Goal: Transaction & Acquisition: Purchase product/service

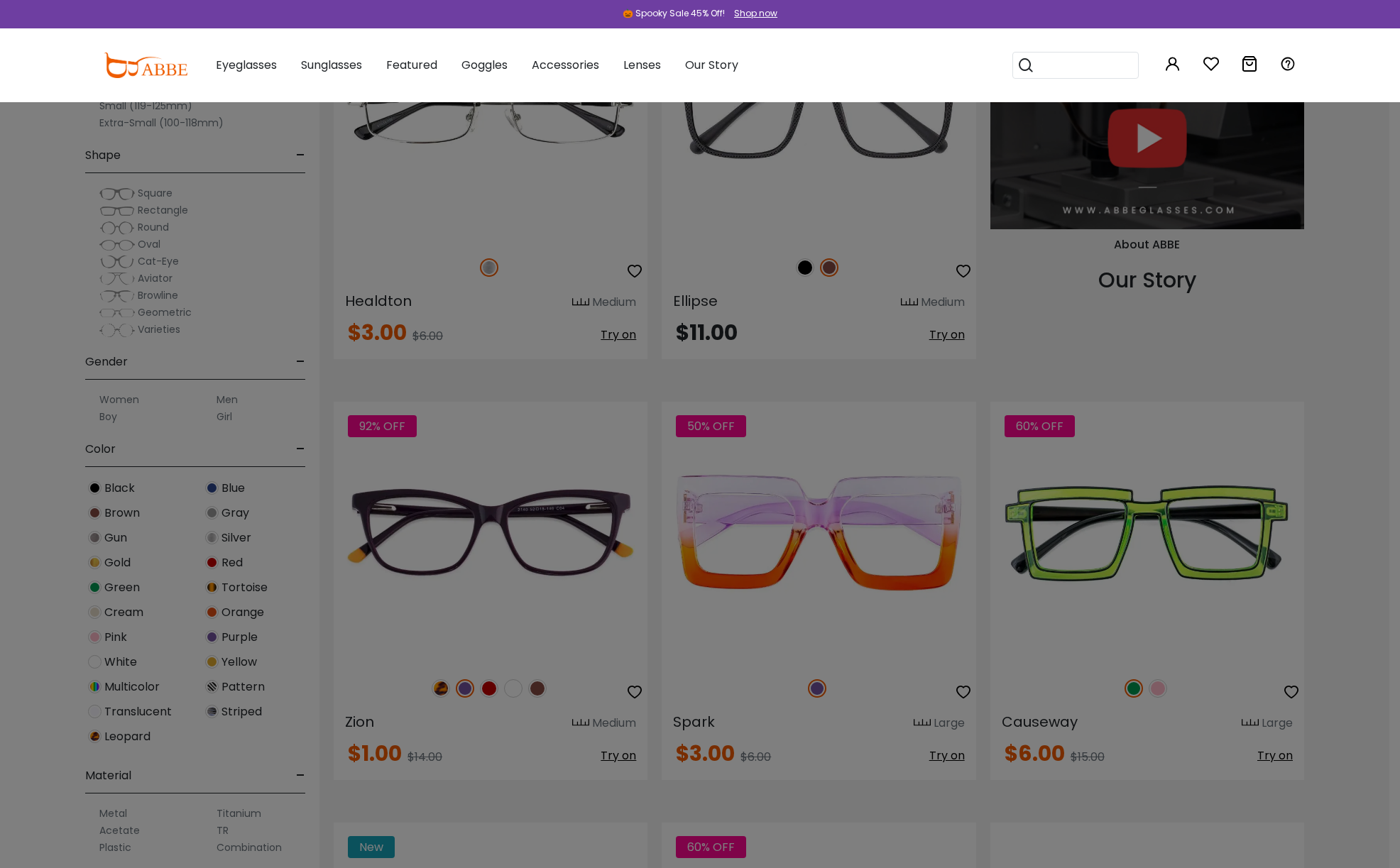
scroll to position [1636, 0]
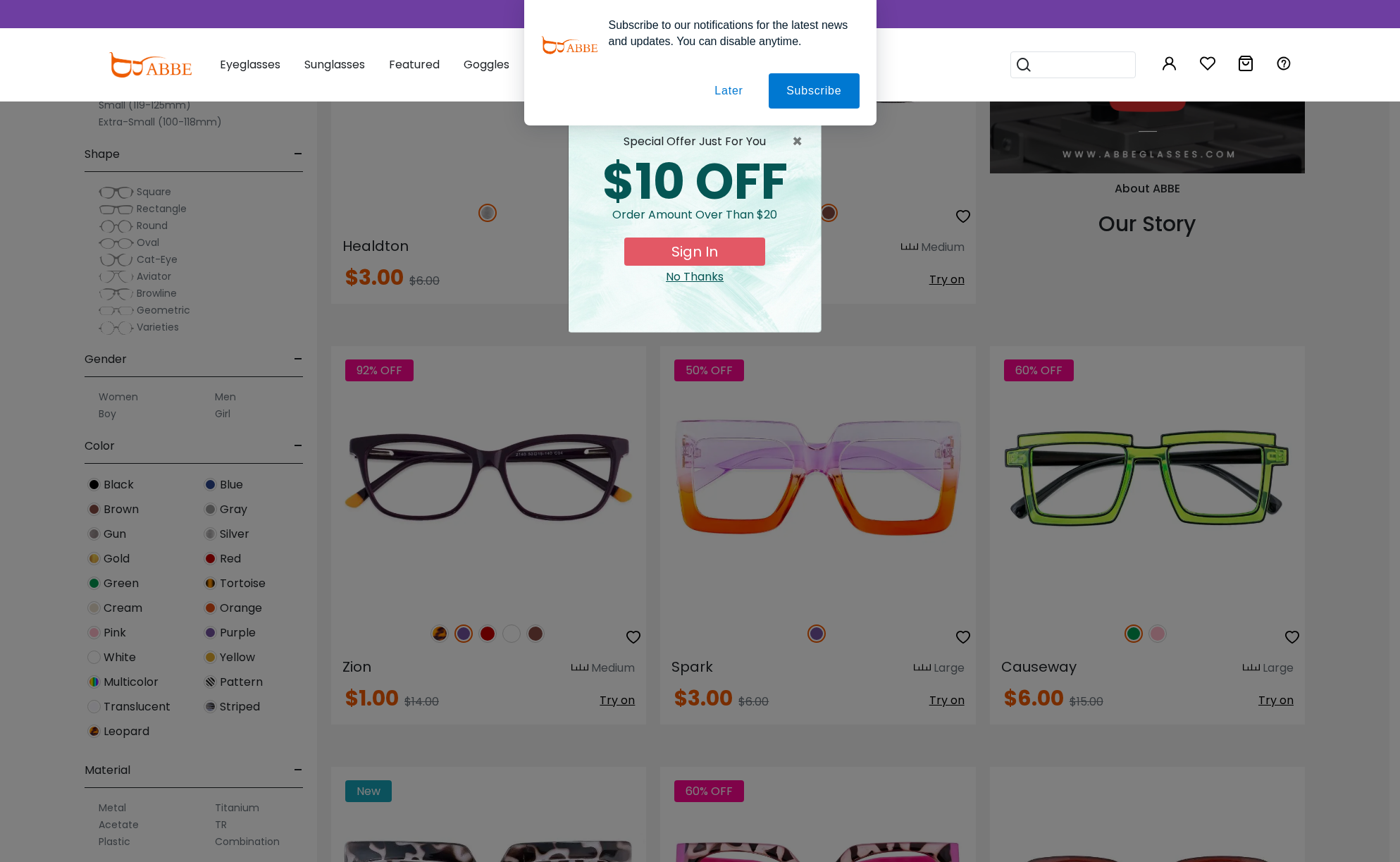
drag, startPoint x: 1396, startPoint y: 39, endPoint x: 1367, endPoint y: 215, distance: 178.4
click at [723, 92] on button "Later" at bounding box center [728, 90] width 63 height 35
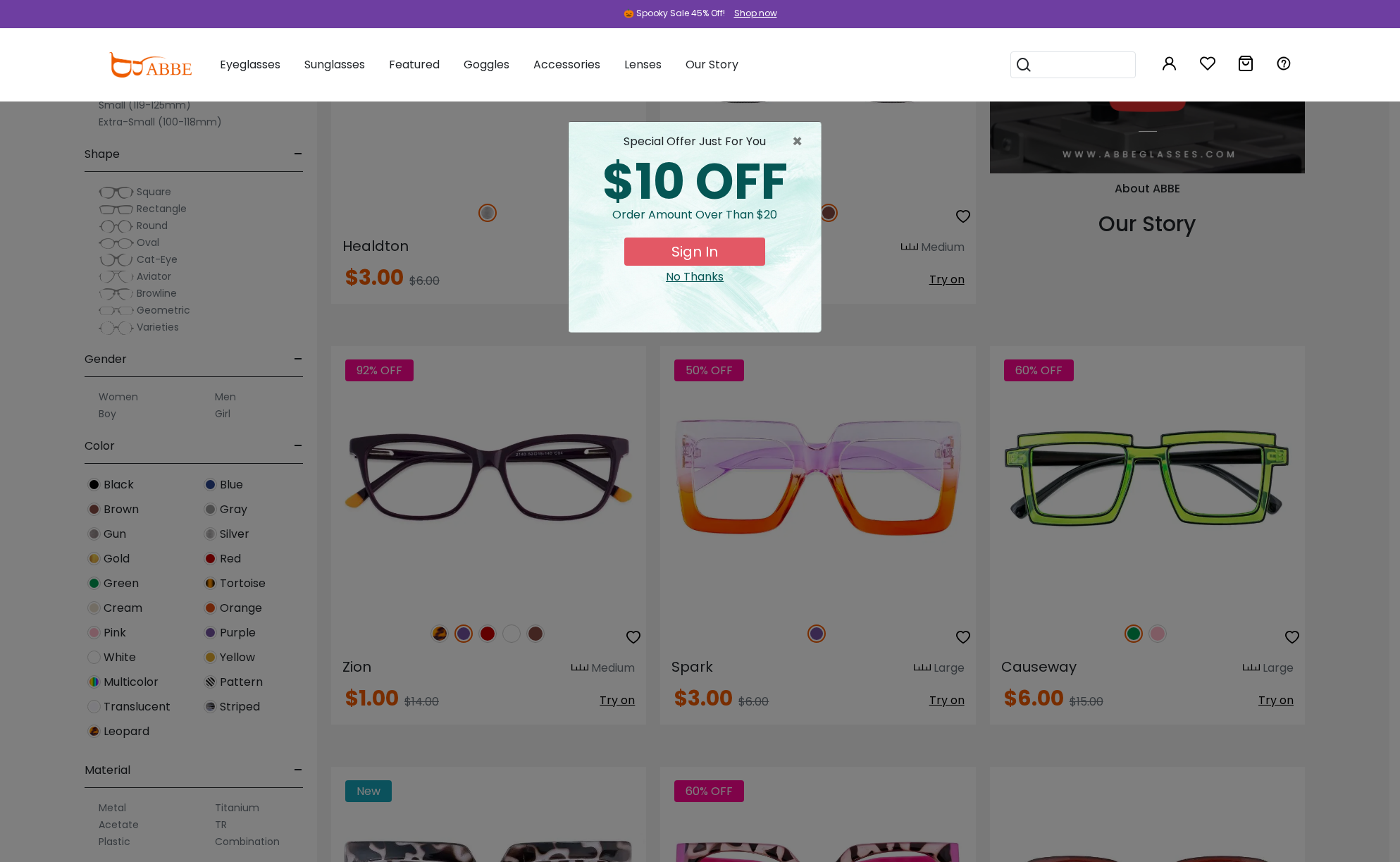
click at [1340, 185] on div "× special offer just for you $10 OFF Order amount over than $20 Sign In No Than…" at bounding box center [700, 431] width 1400 height 862
drag, startPoint x: 802, startPoint y: 139, endPoint x: 820, endPoint y: 139, distance: 18.0
click at [803, 139] on span "×" at bounding box center [801, 141] width 18 height 17
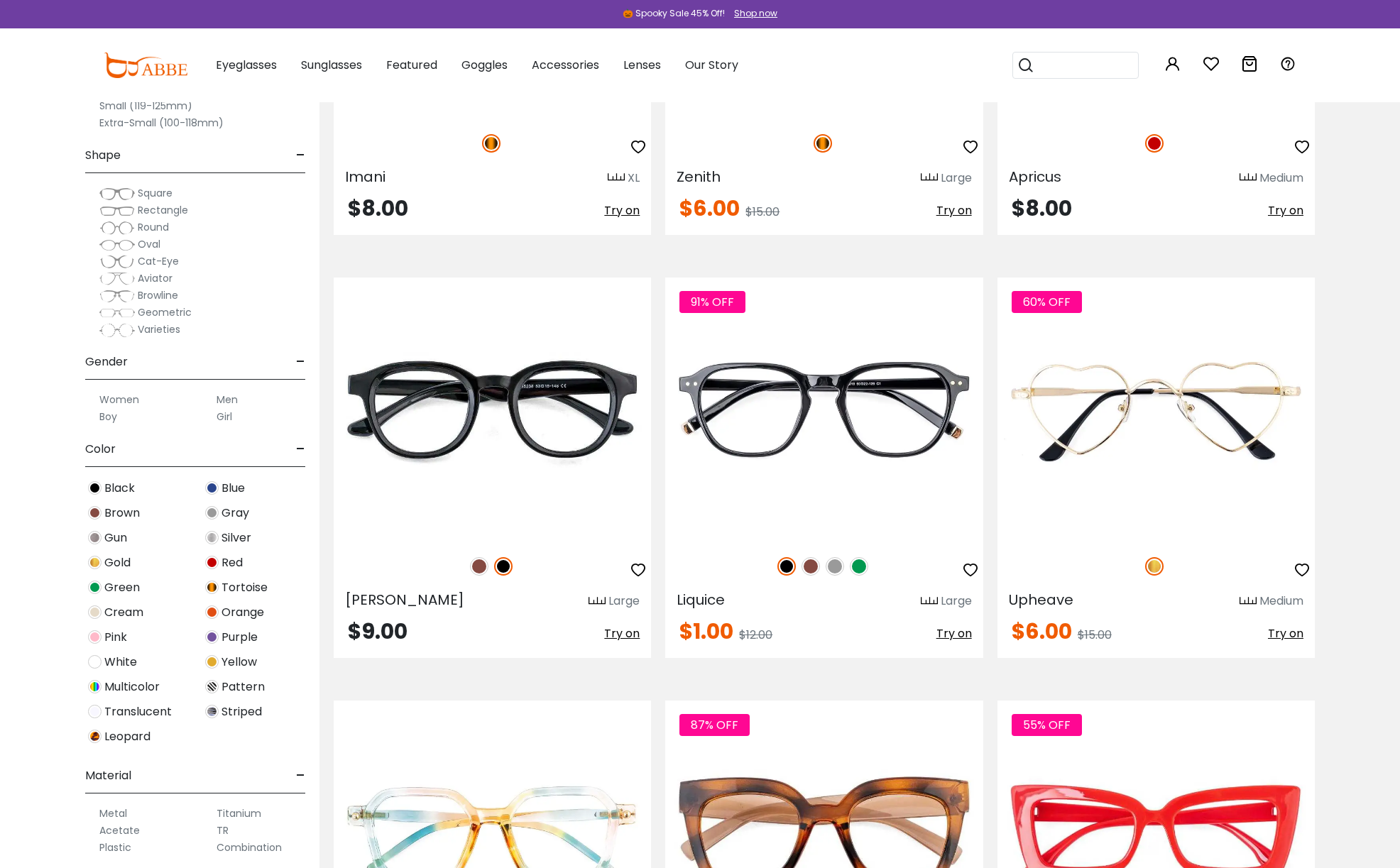
scroll to position [2546, 0]
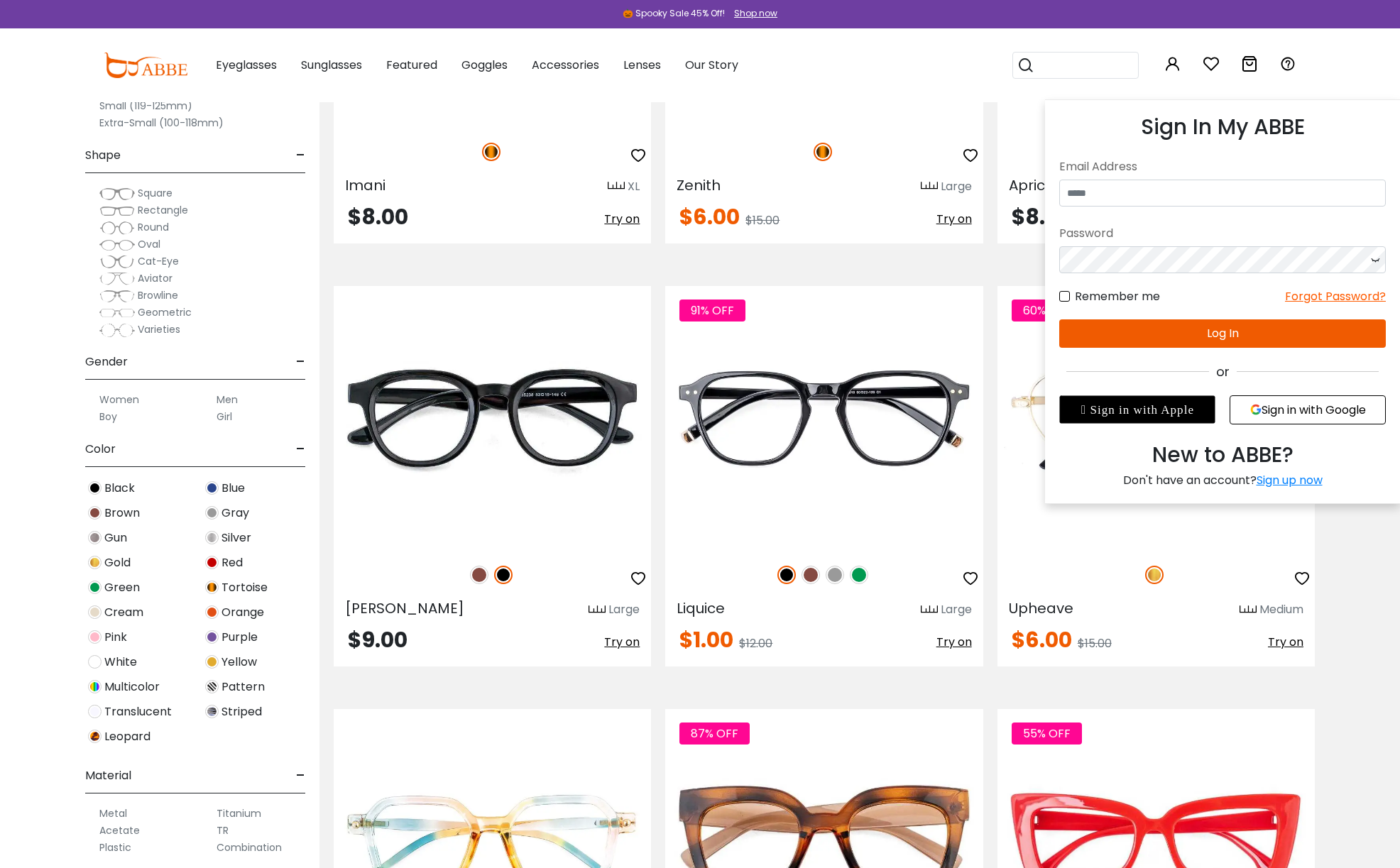
click at [1171, 67] on icon at bounding box center [1172, 64] width 17 height 17
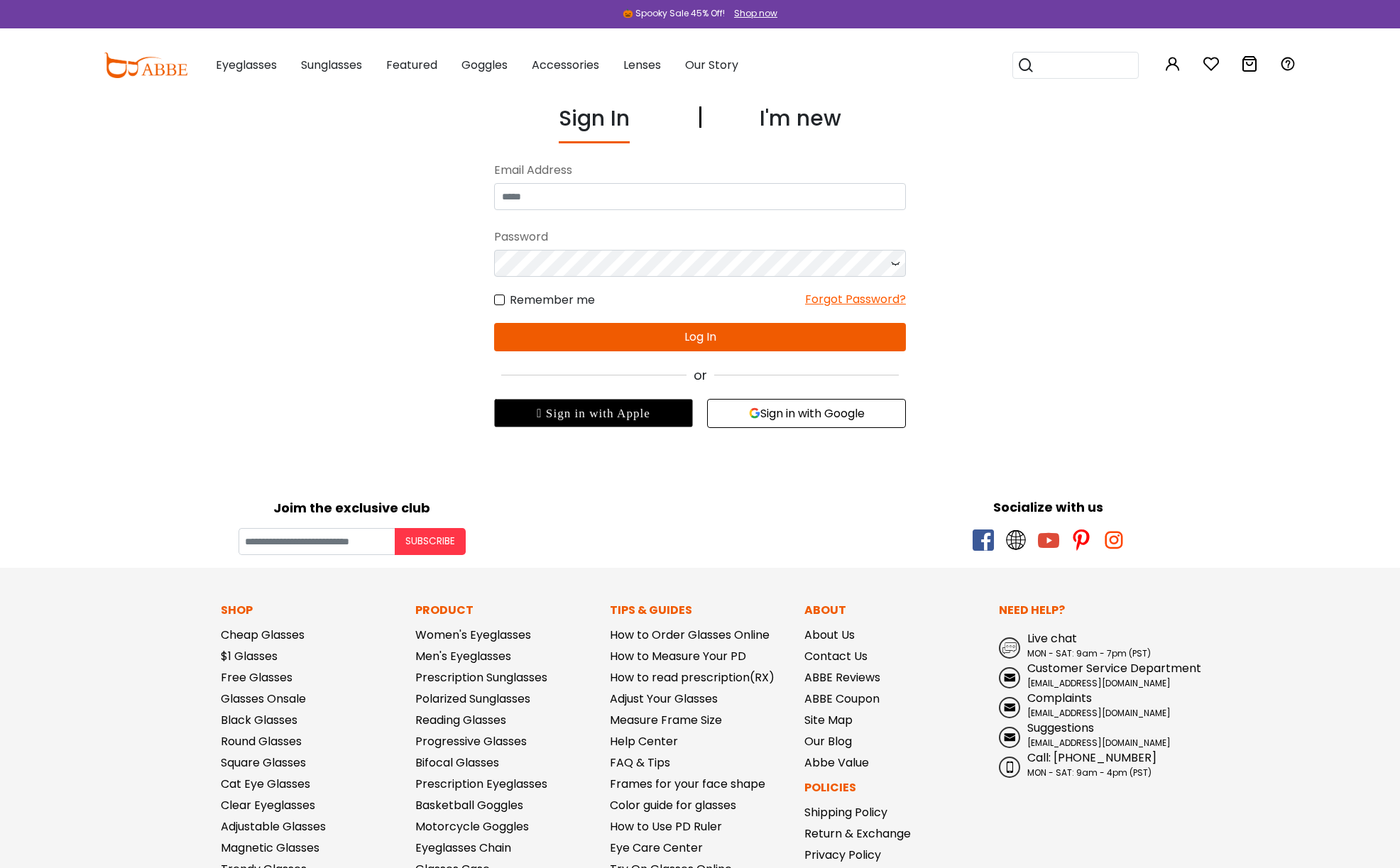
click at [498, 300] on label "Remember me" at bounding box center [544, 300] width 101 height 18
click at [503, 300] on label "Remember me" at bounding box center [544, 300] width 101 height 18
click at [499, 297] on label "Remember me" at bounding box center [544, 300] width 101 height 18
click at [524, 196] on input "email" at bounding box center [700, 197] width 412 height 27
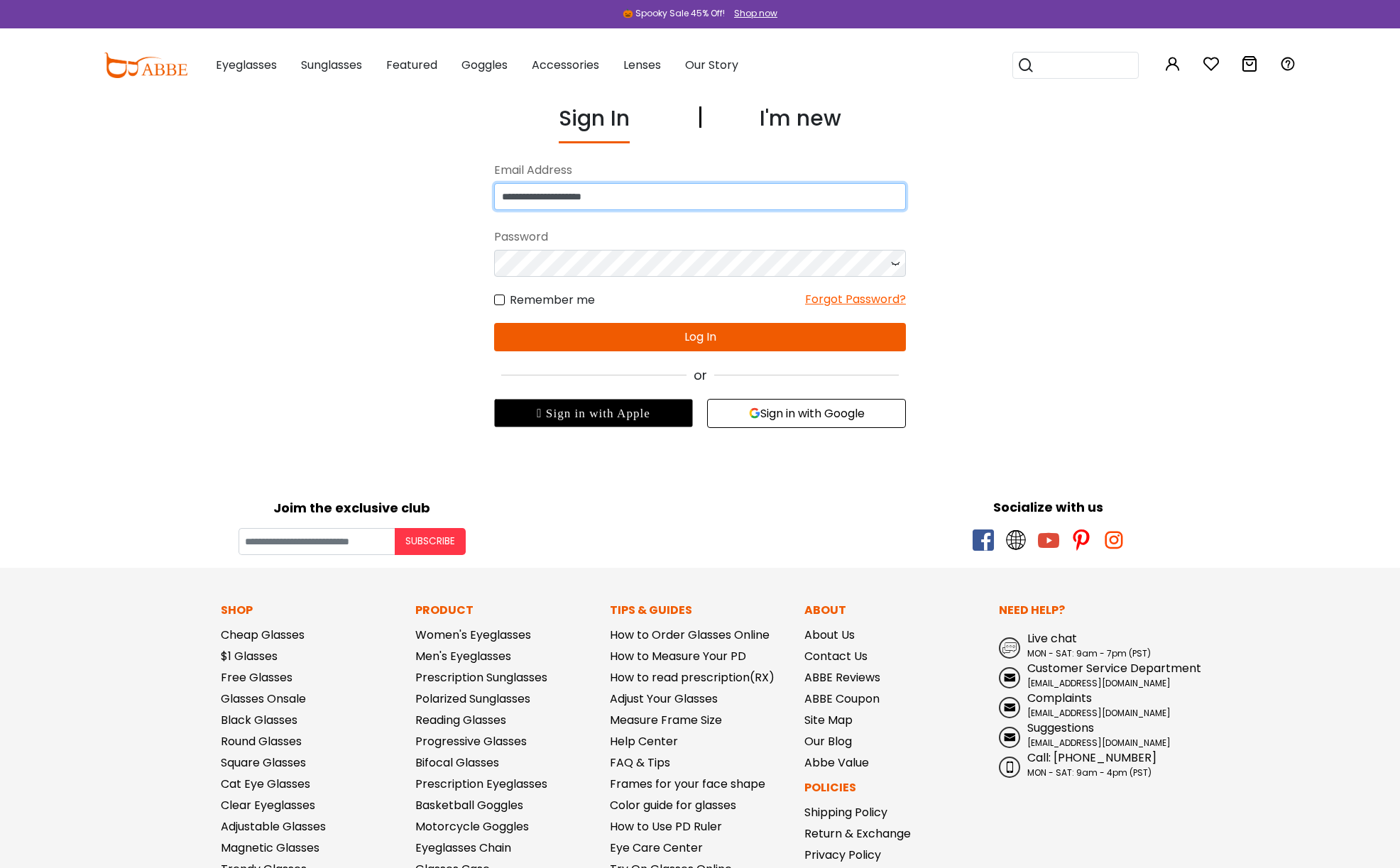
type input "**********"
click at [502, 298] on label "Remember me" at bounding box center [544, 300] width 101 height 18
click at [497, 298] on label "Remember me" at bounding box center [544, 300] width 101 height 18
click at [525, 298] on label "Remember me" at bounding box center [544, 300] width 101 height 18
click at [500, 301] on label "Remember me" at bounding box center [544, 300] width 101 height 18
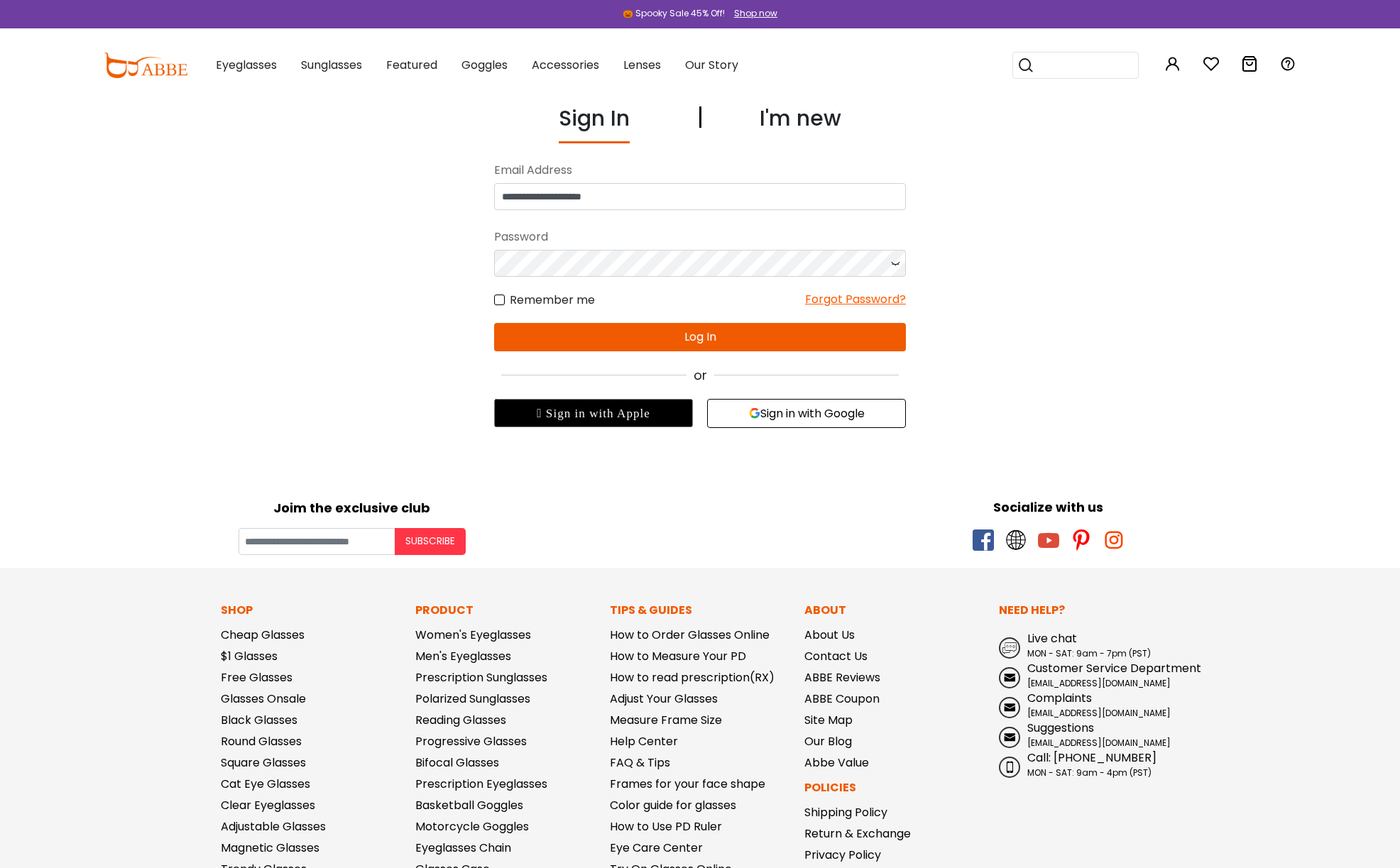
click at [893, 264] on icon at bounding box center [895, 264] width 14 height 27
click at [698, 331] on button "Log In" at bounding box center [700, 337] width 412 height 29
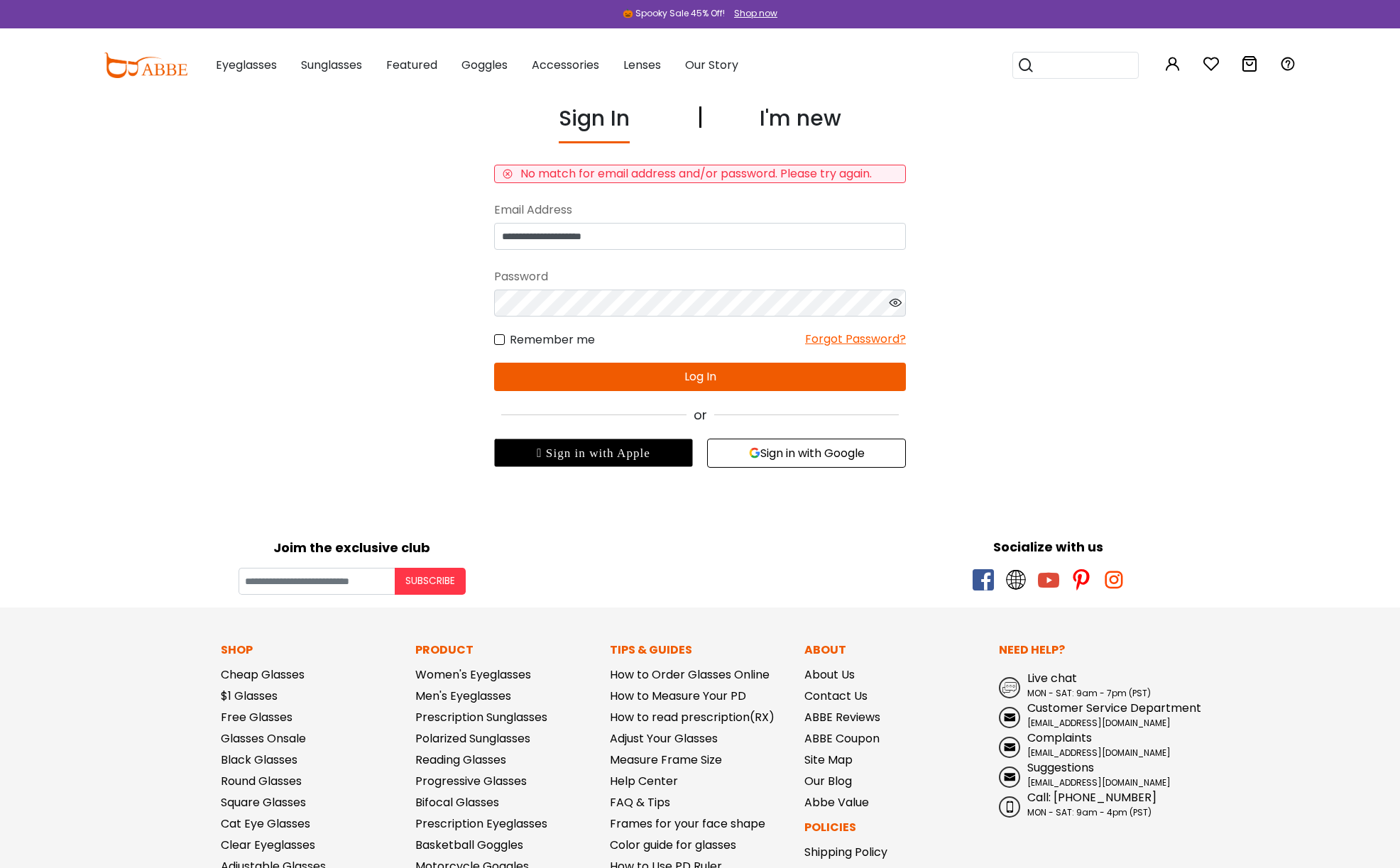
click at [682, 371] on button "Log In" at bounding box center [700, 377] width 412 height 29
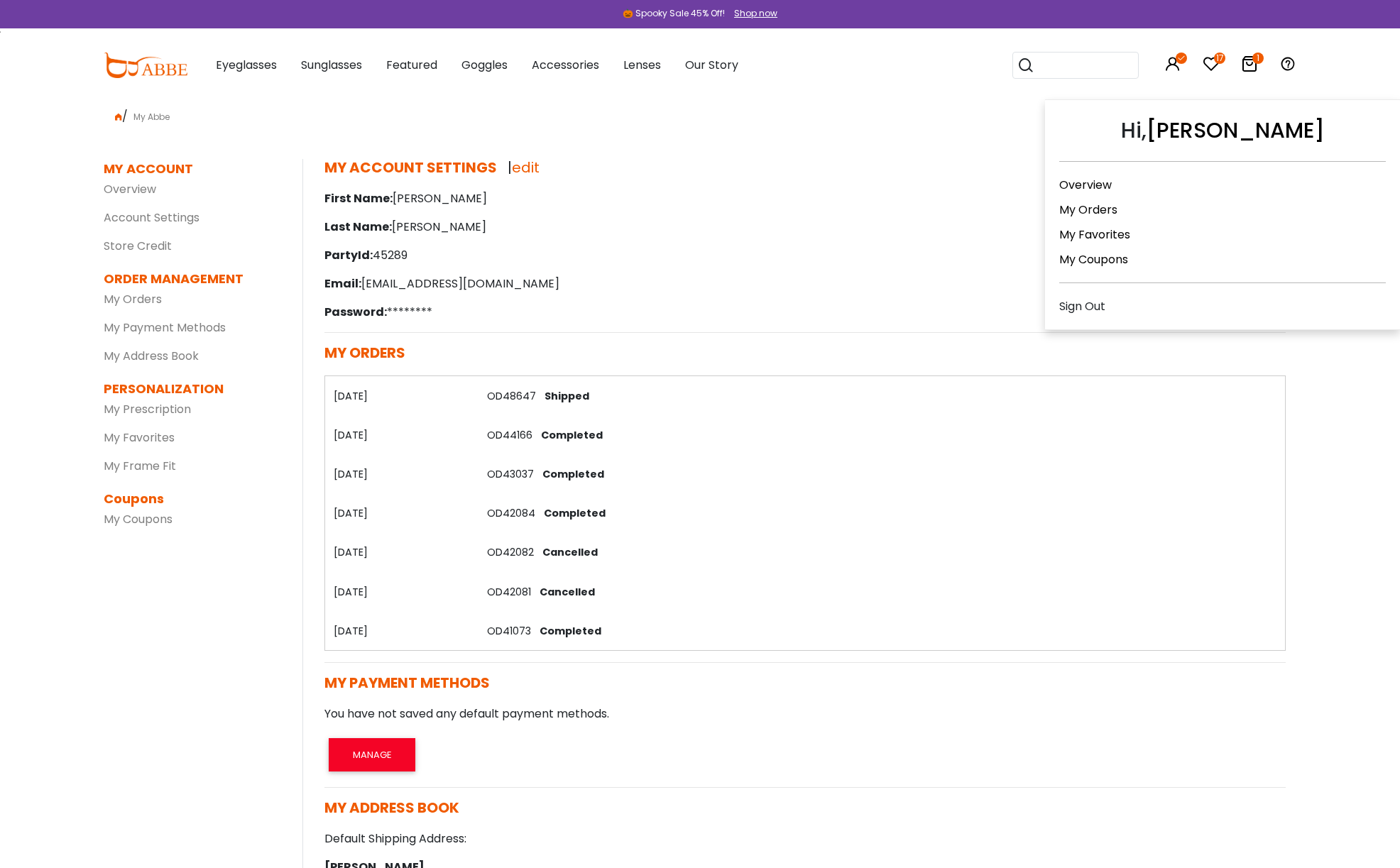
click at [1171, 60] on icon at bounding box center [1172, 64] width 17 height 17
click at [1101, 262] on link "My Coupons" at bounding box center [1093, 259] width 69 height 16
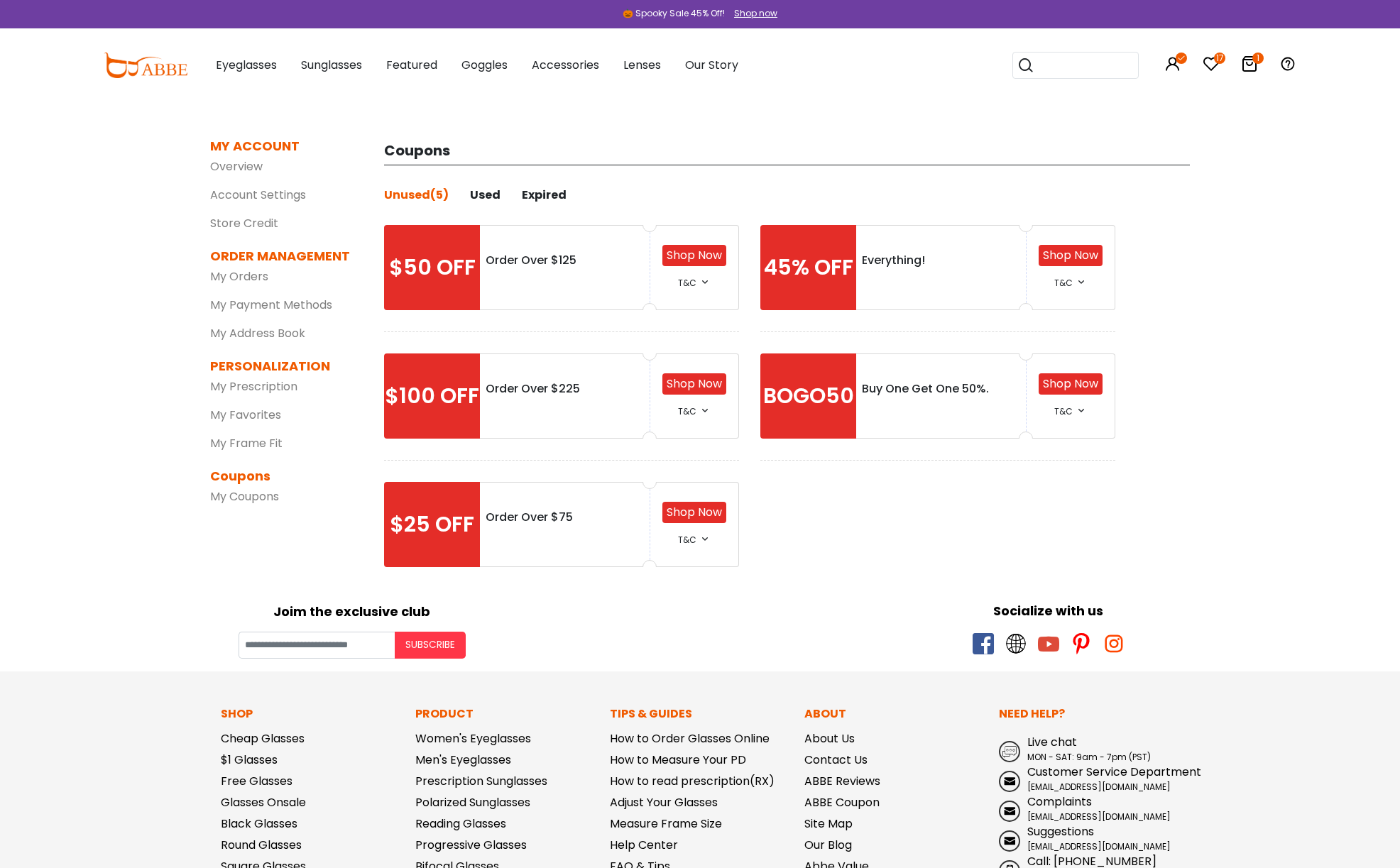
click at [491, 193] on div "Used" at bounding box center [485, 194] width 31 height 17
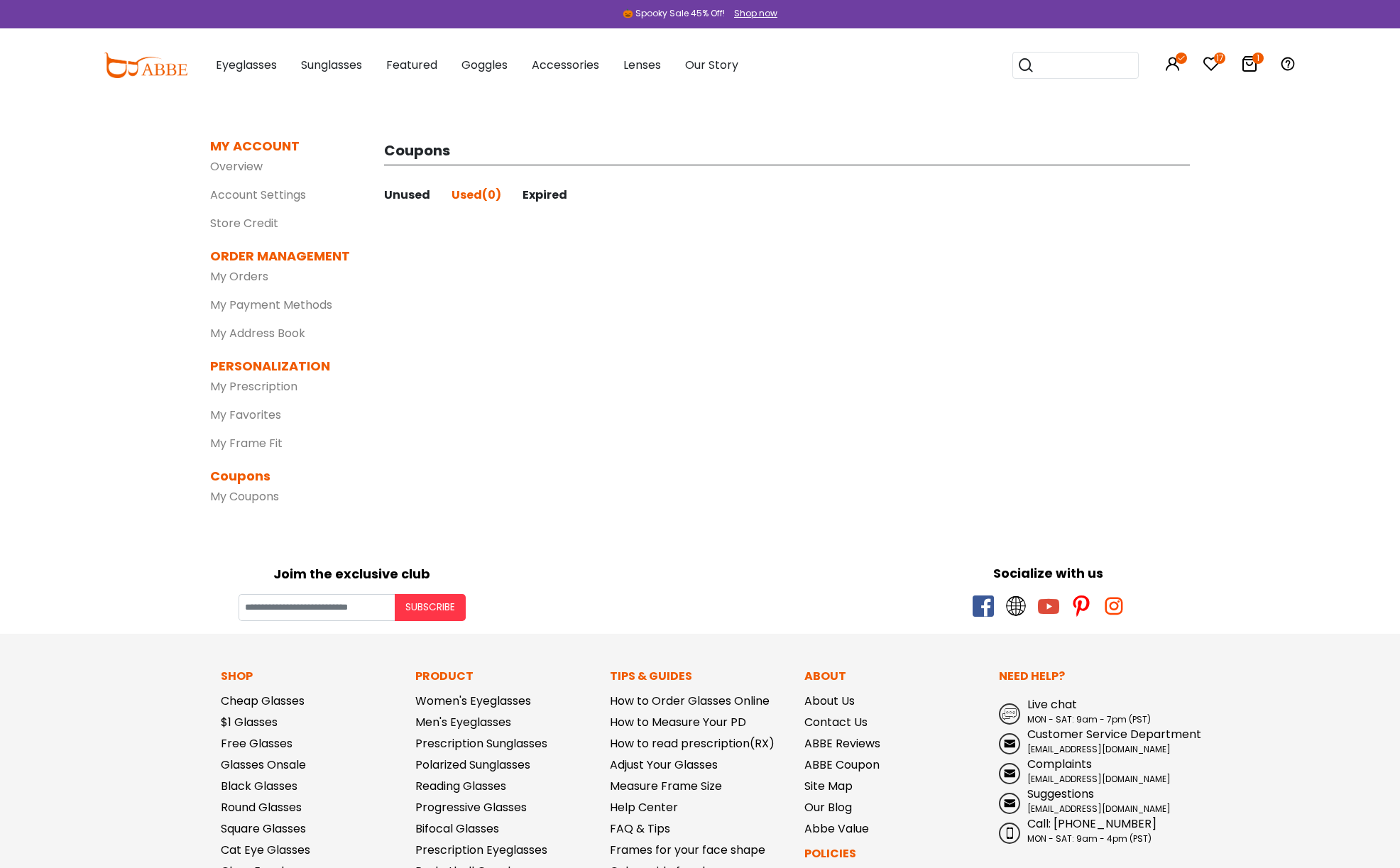
click at [412, 193] on div "Unused" at bounding box center [407, 194] width 46 height 17
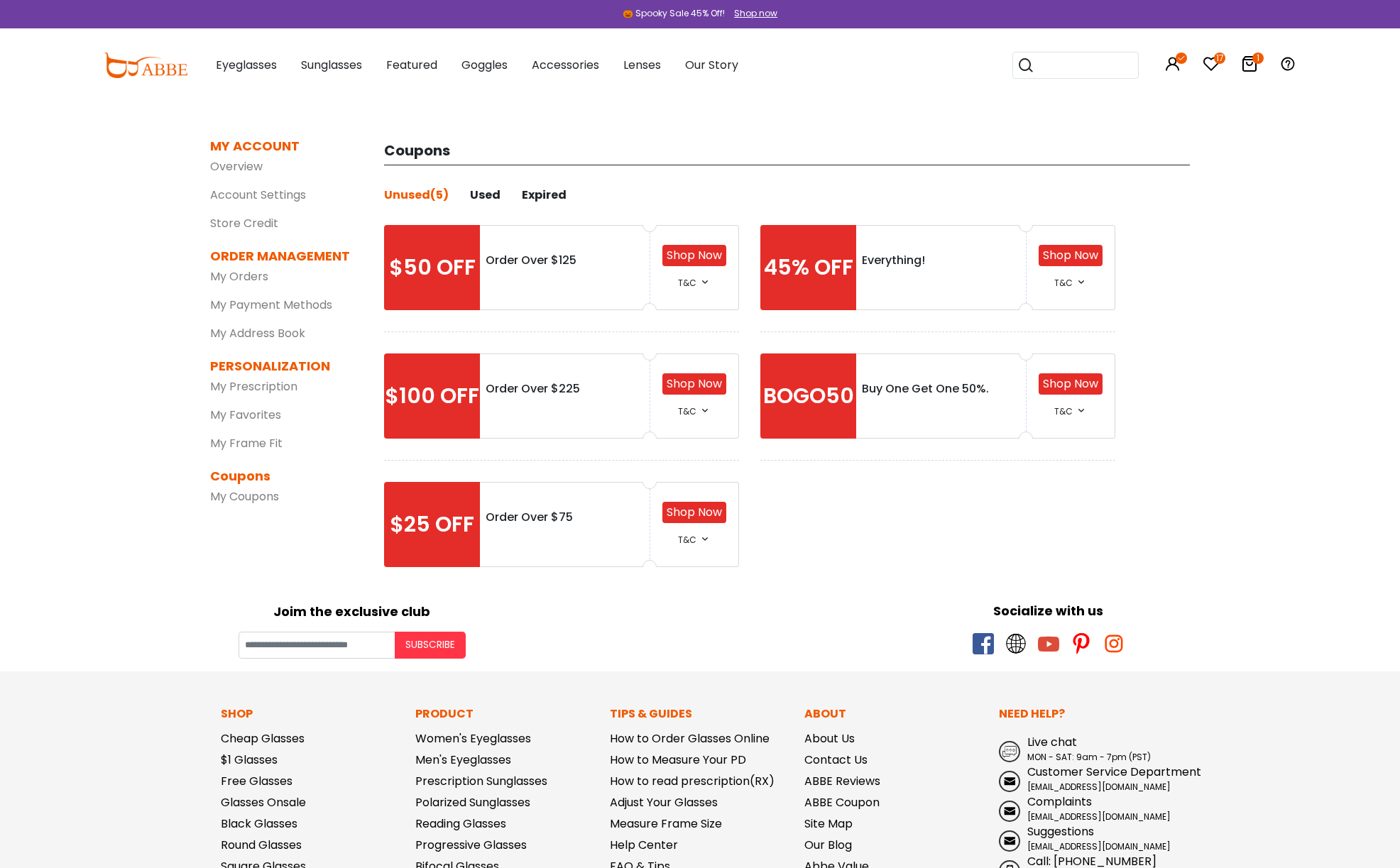
click at [473, 194] on div "Used" at bounding box center [485, 194] width 31 height 17
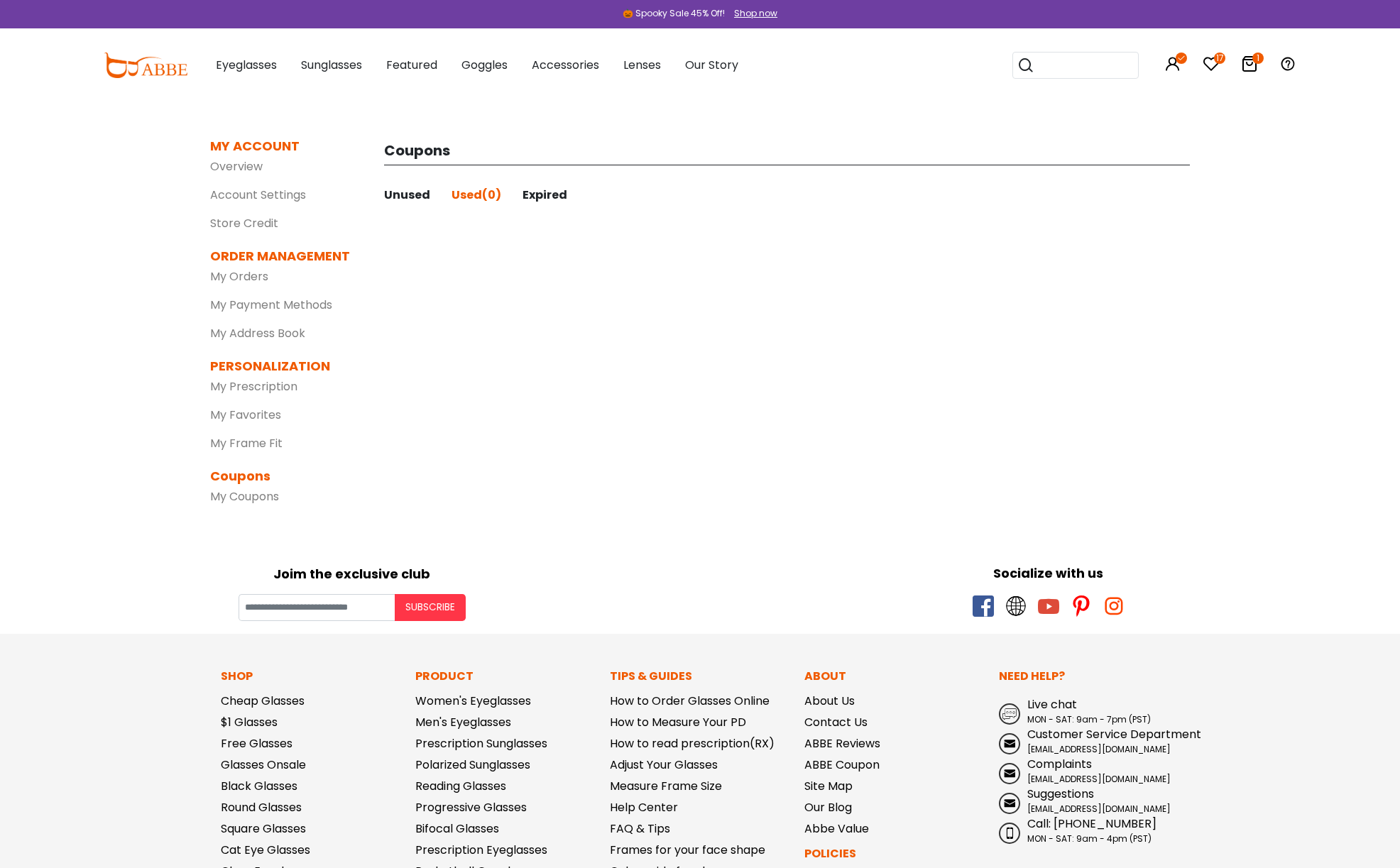
click at [545, 190] on div "Expired" at bounding box center [545, 194] width 45 height 17
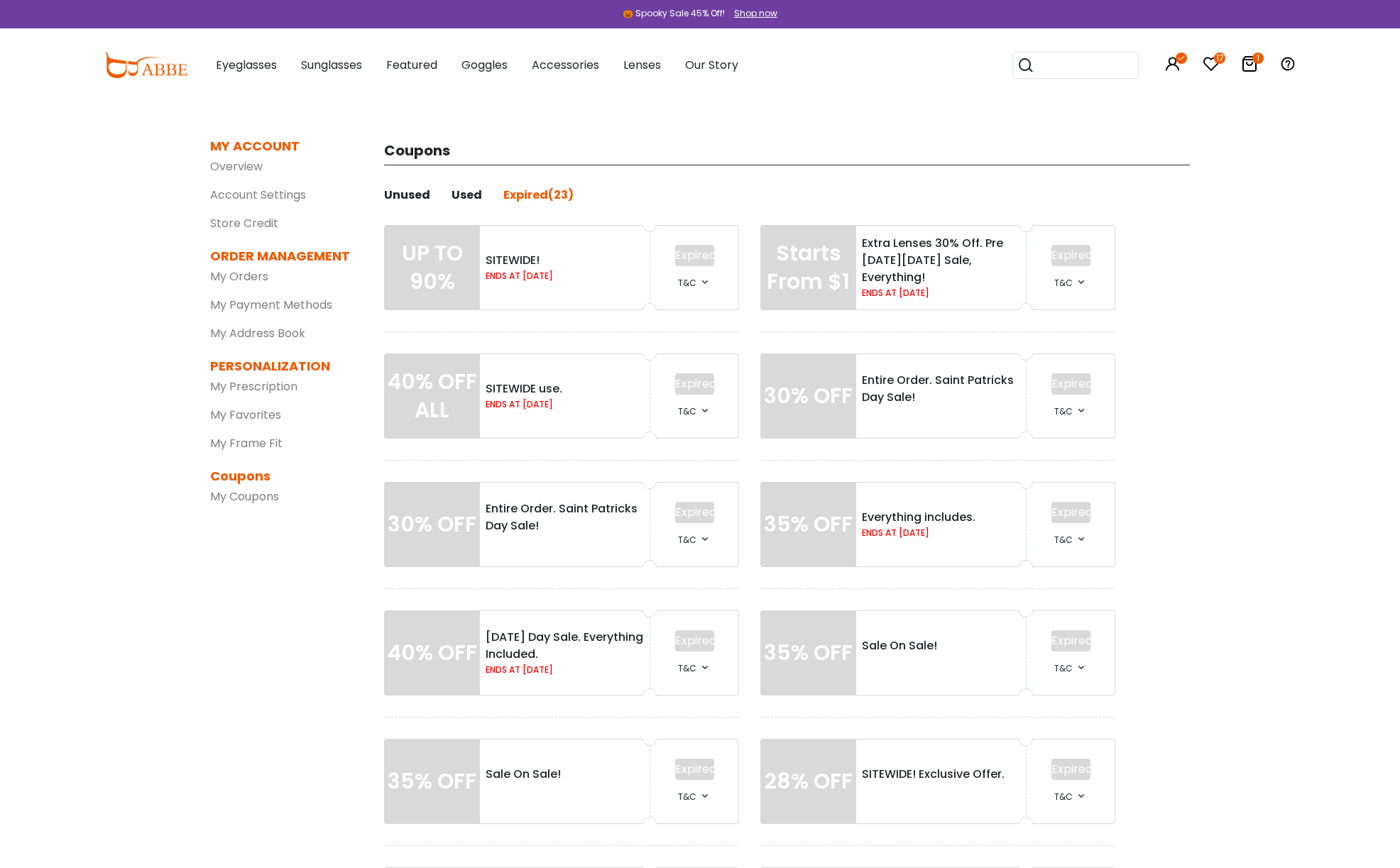
scroll to position [1463, 0]
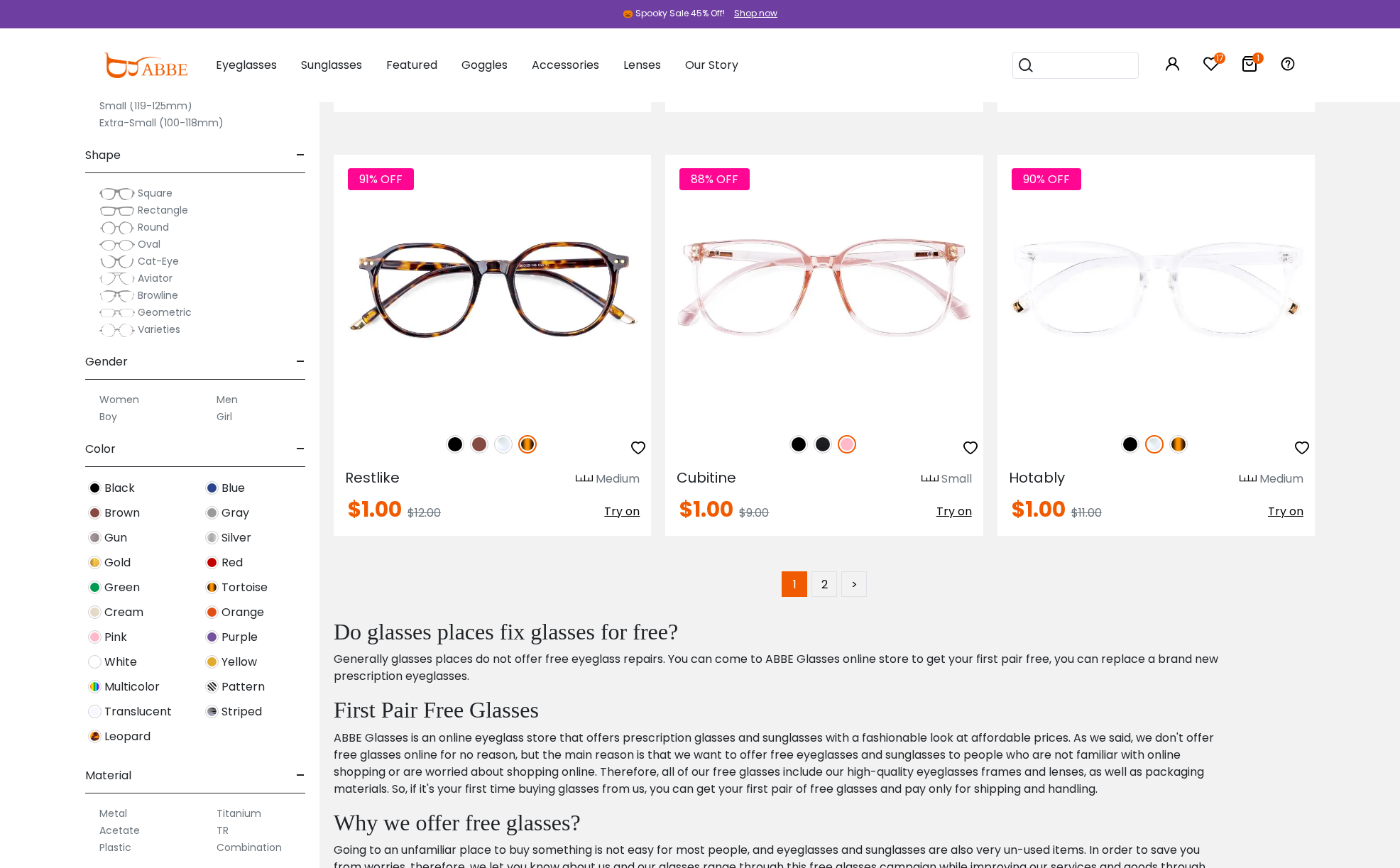
scroll to position [8173, 0]
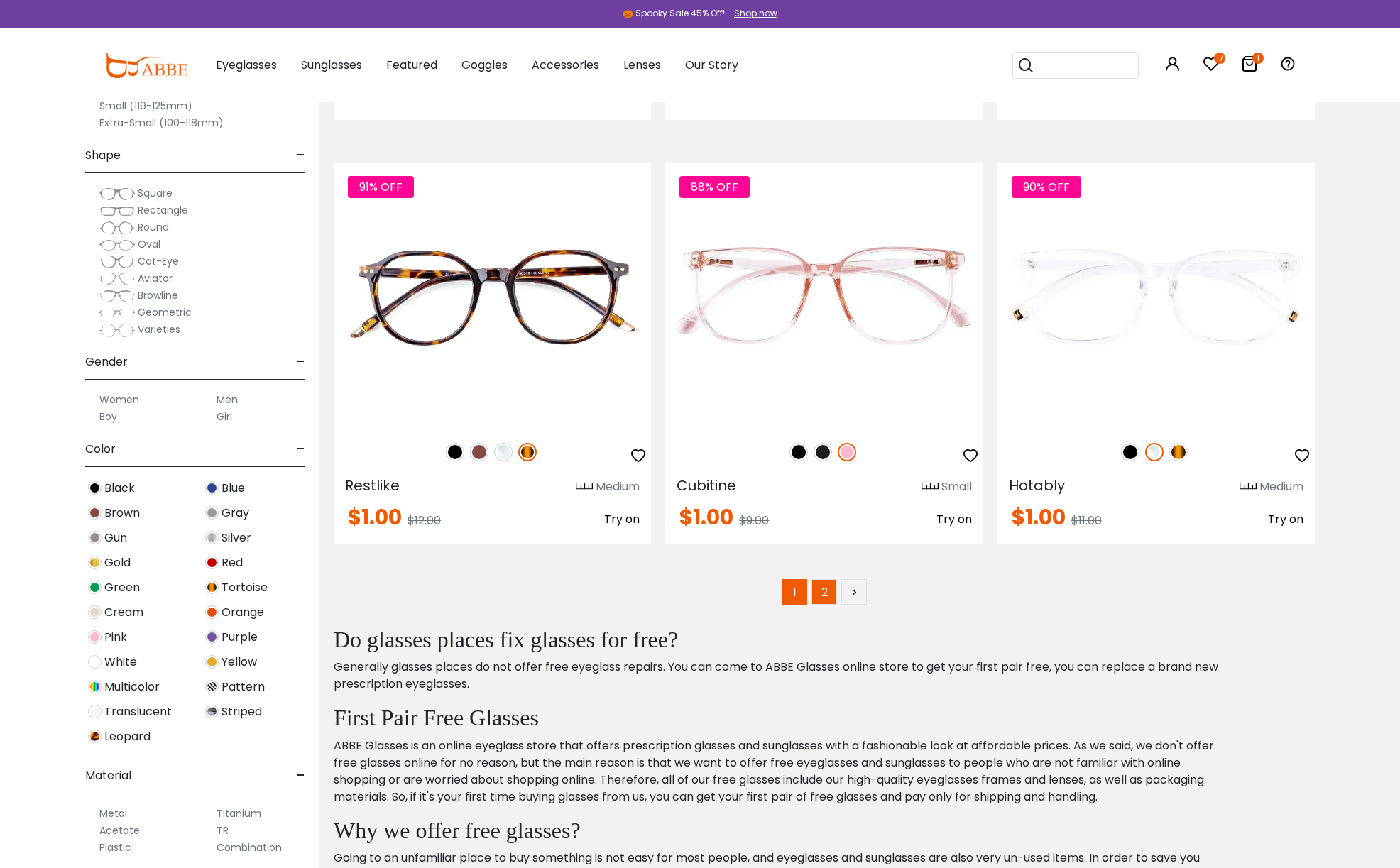
click at [825, 592] on link "2" at bounding box center [824, 592] width 25 height 25
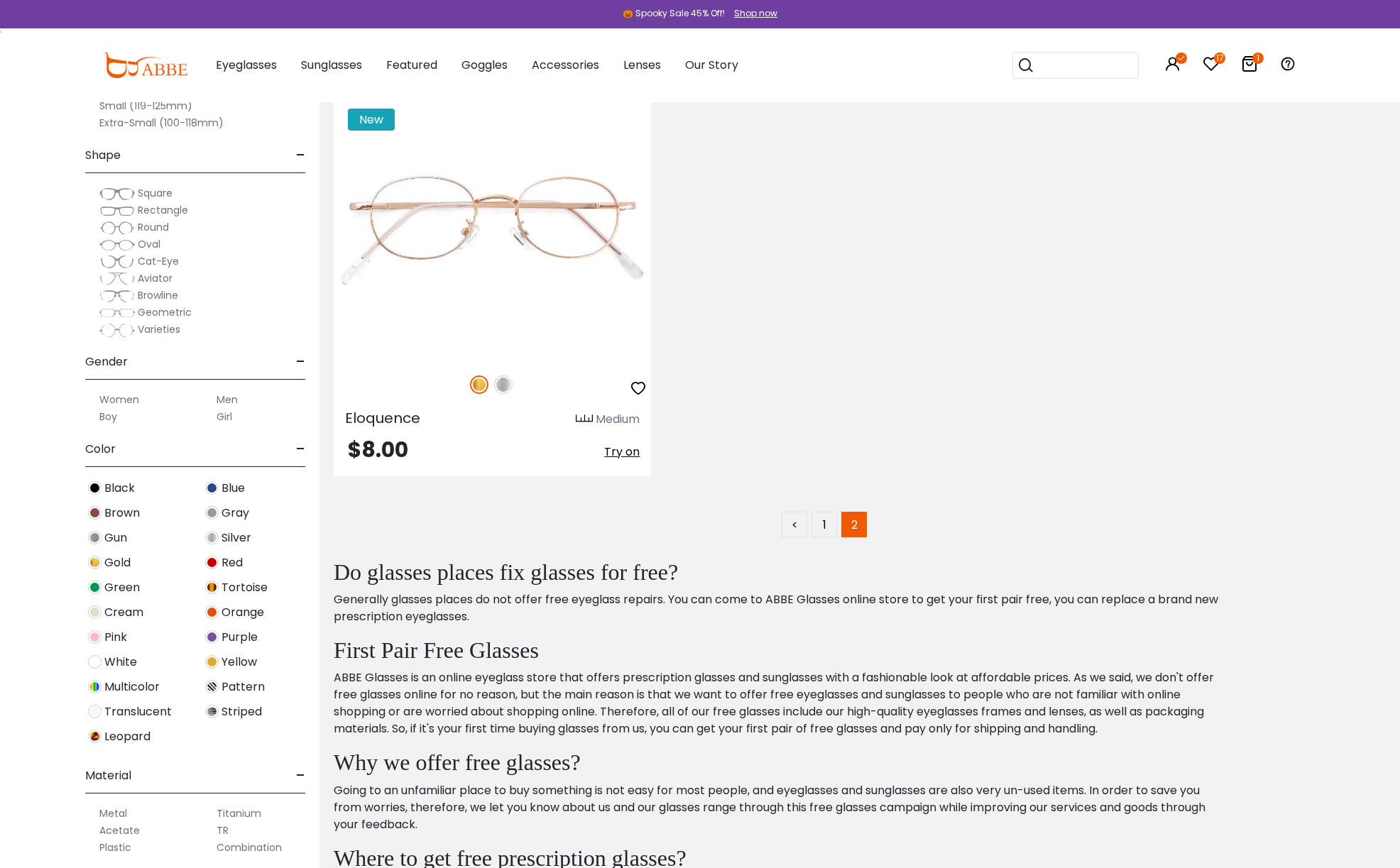
scroll to position [7409, 0]
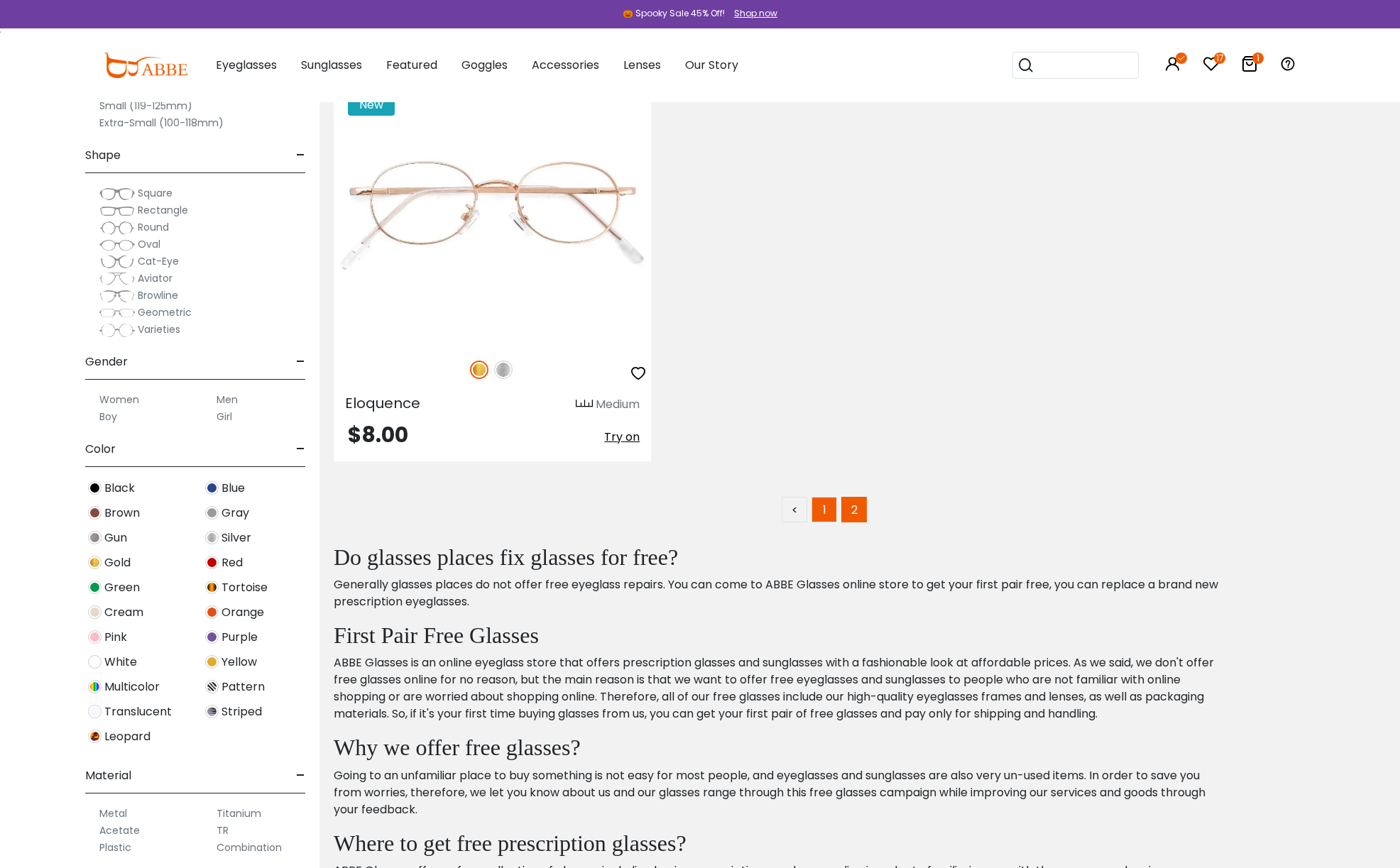
click at [817, 504] on link "1" at bounding box center [824, 509] width 25 height 25
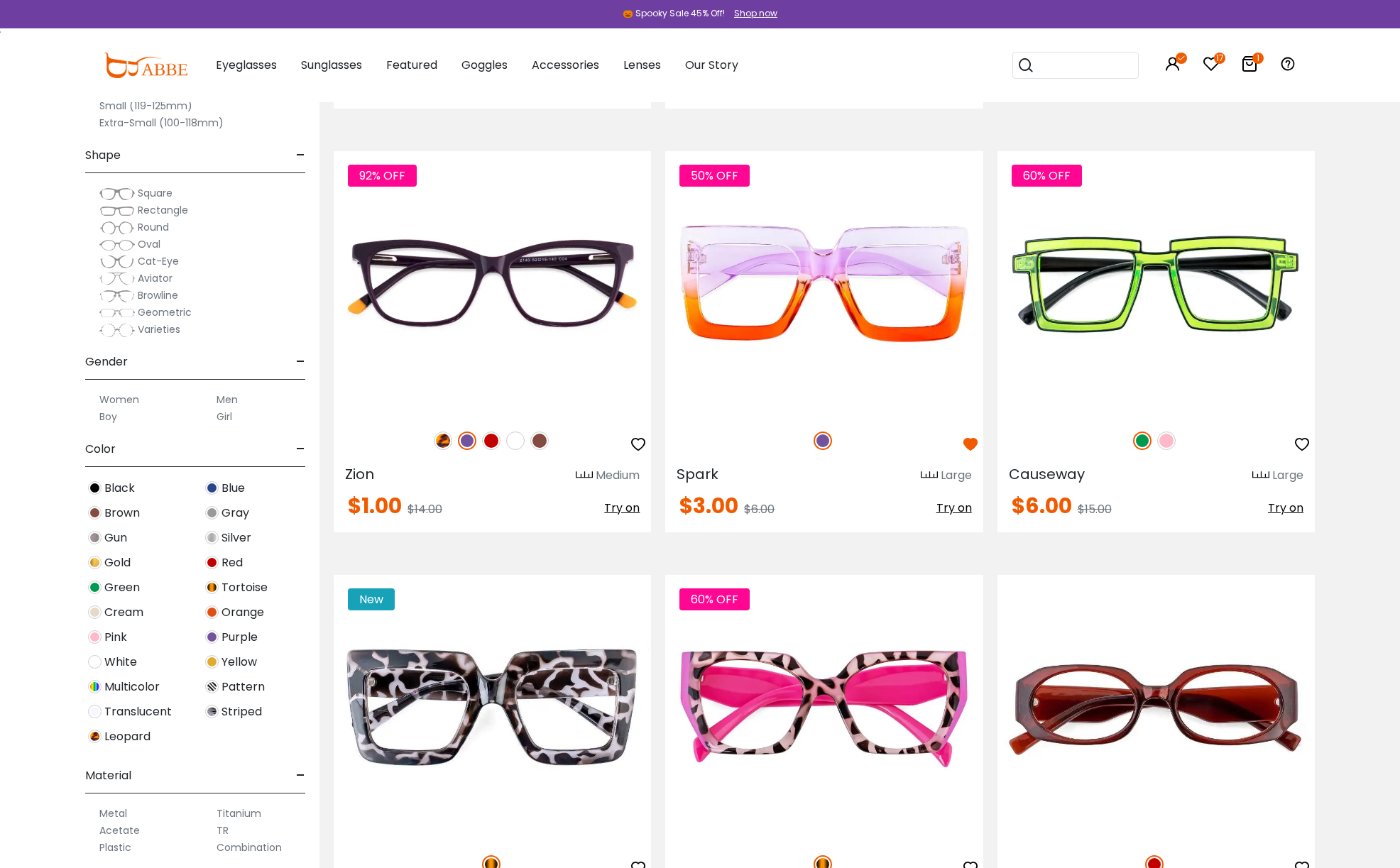
scroll to position [1882, 0]
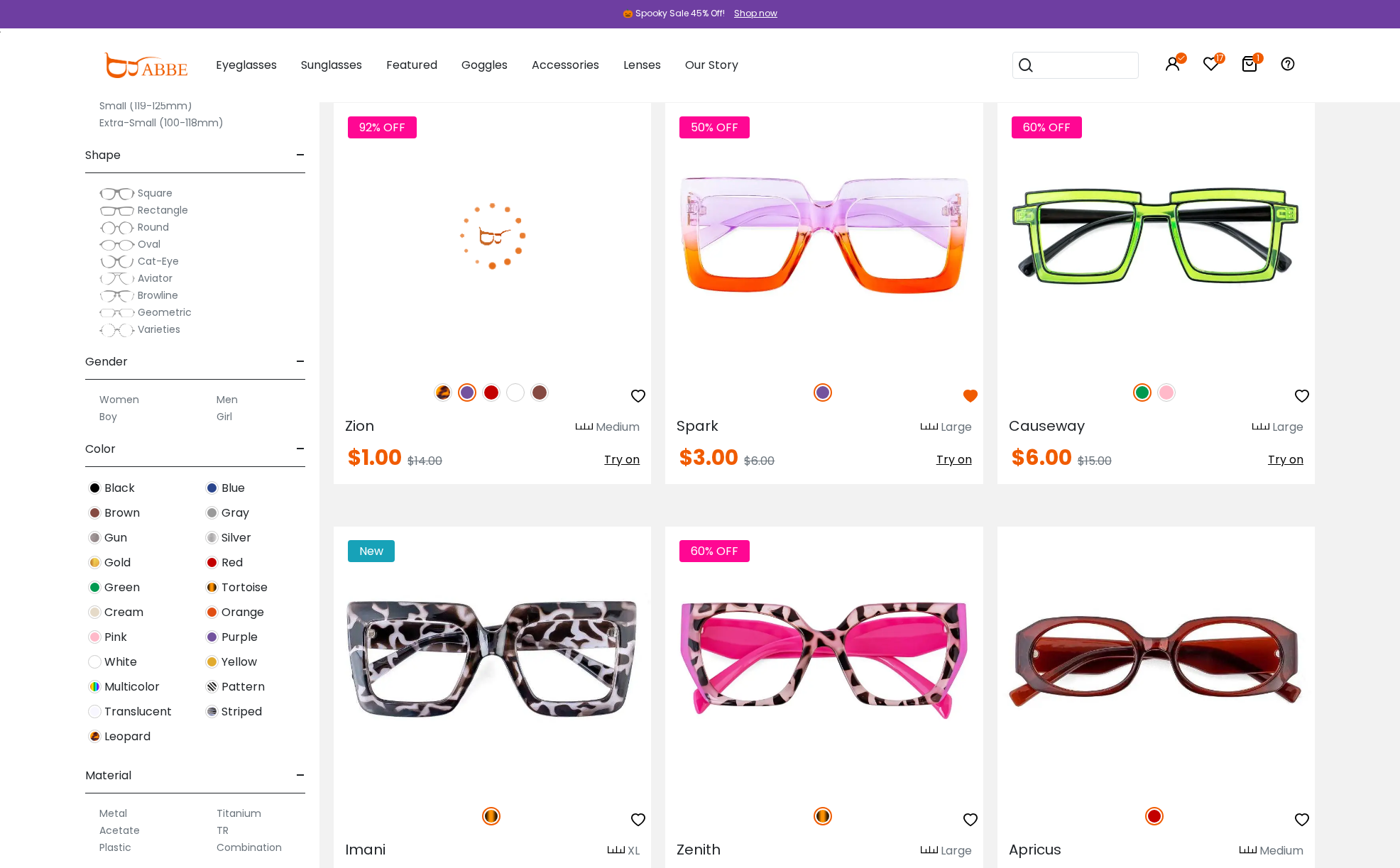
click at [516, 391] on img at bounding box center [515, 392] width 19 height 19
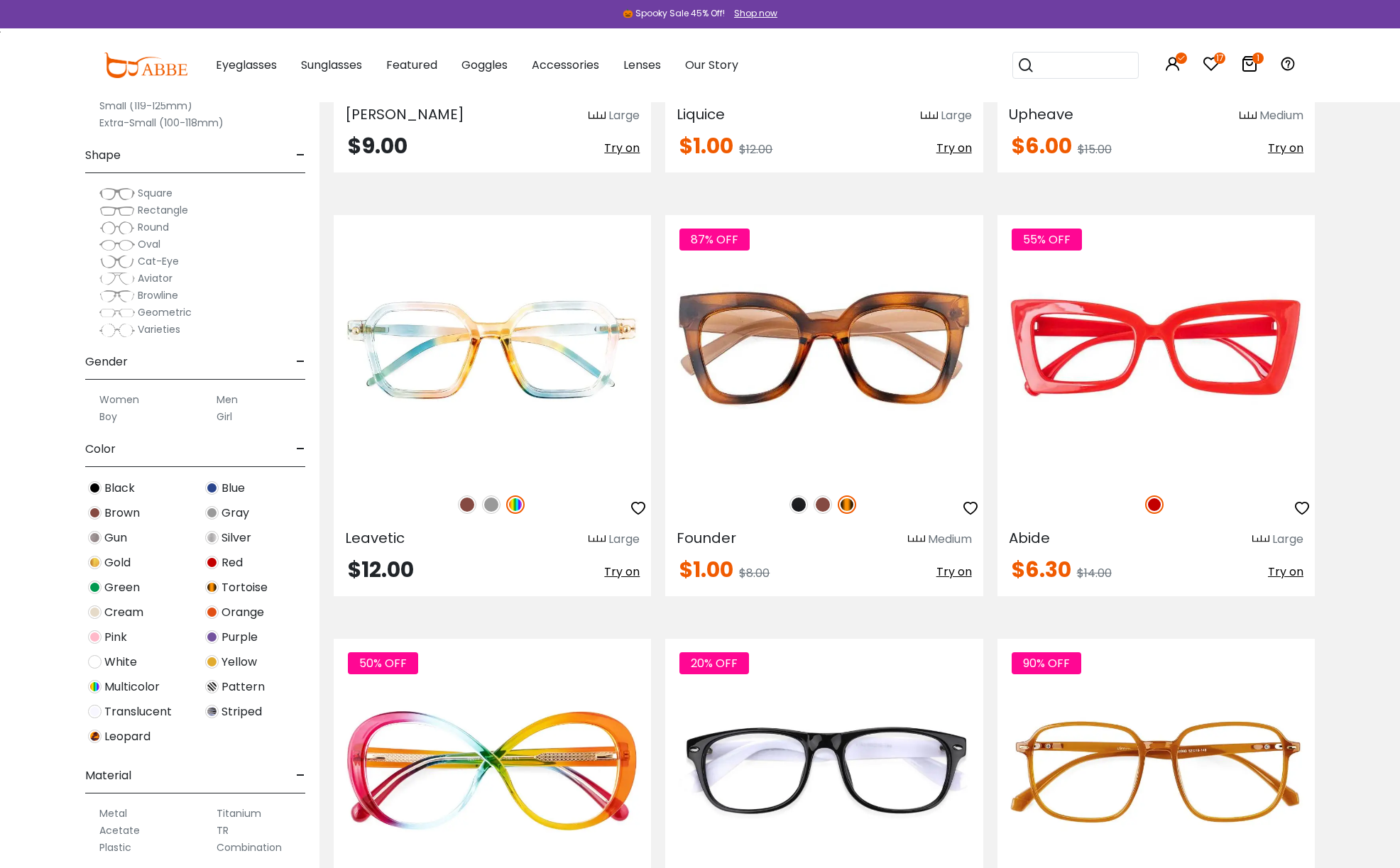
scroll to position [3048, 0]
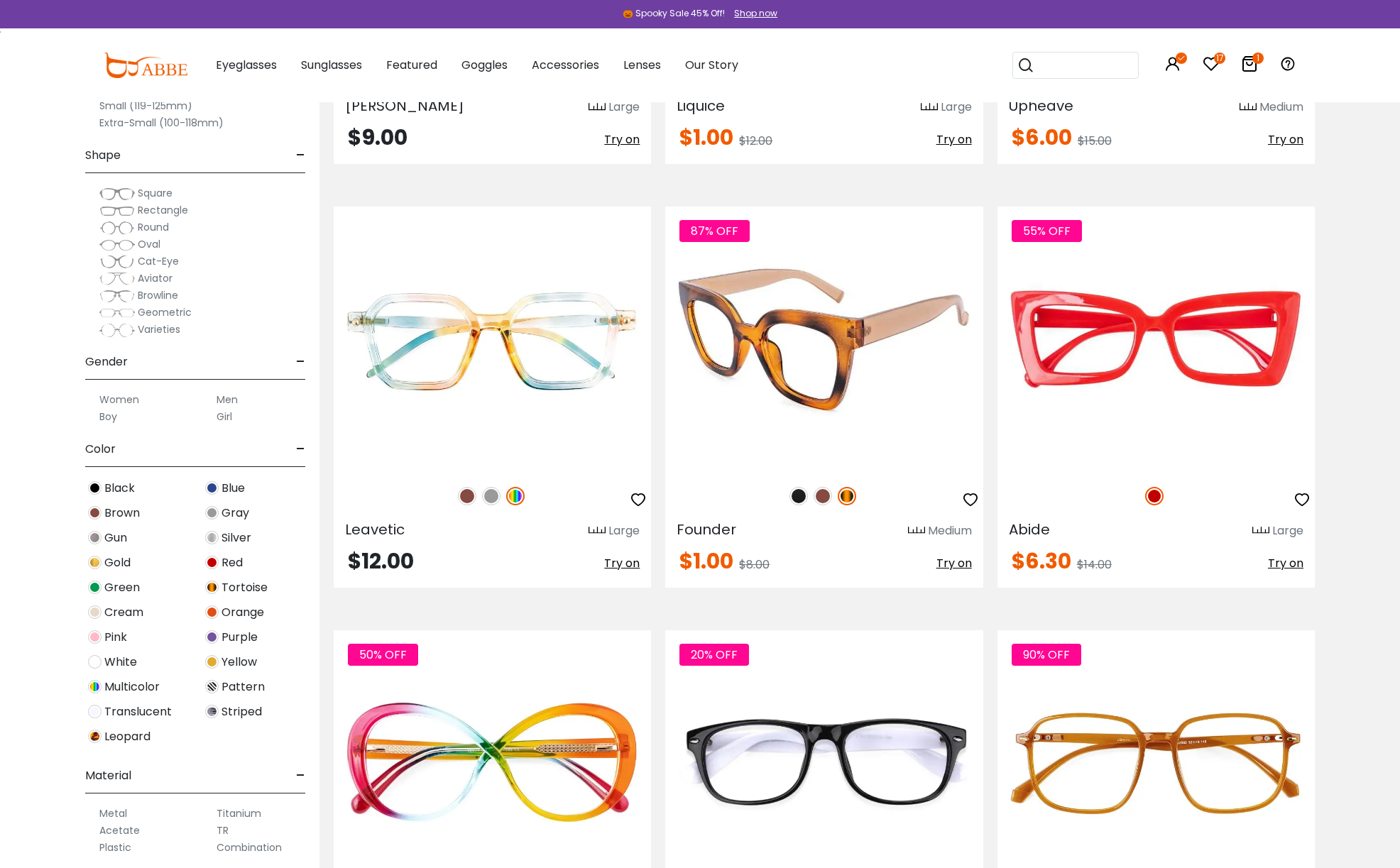
click at [795, 497] on img at bounding box center [798, 496] width 19 height 19
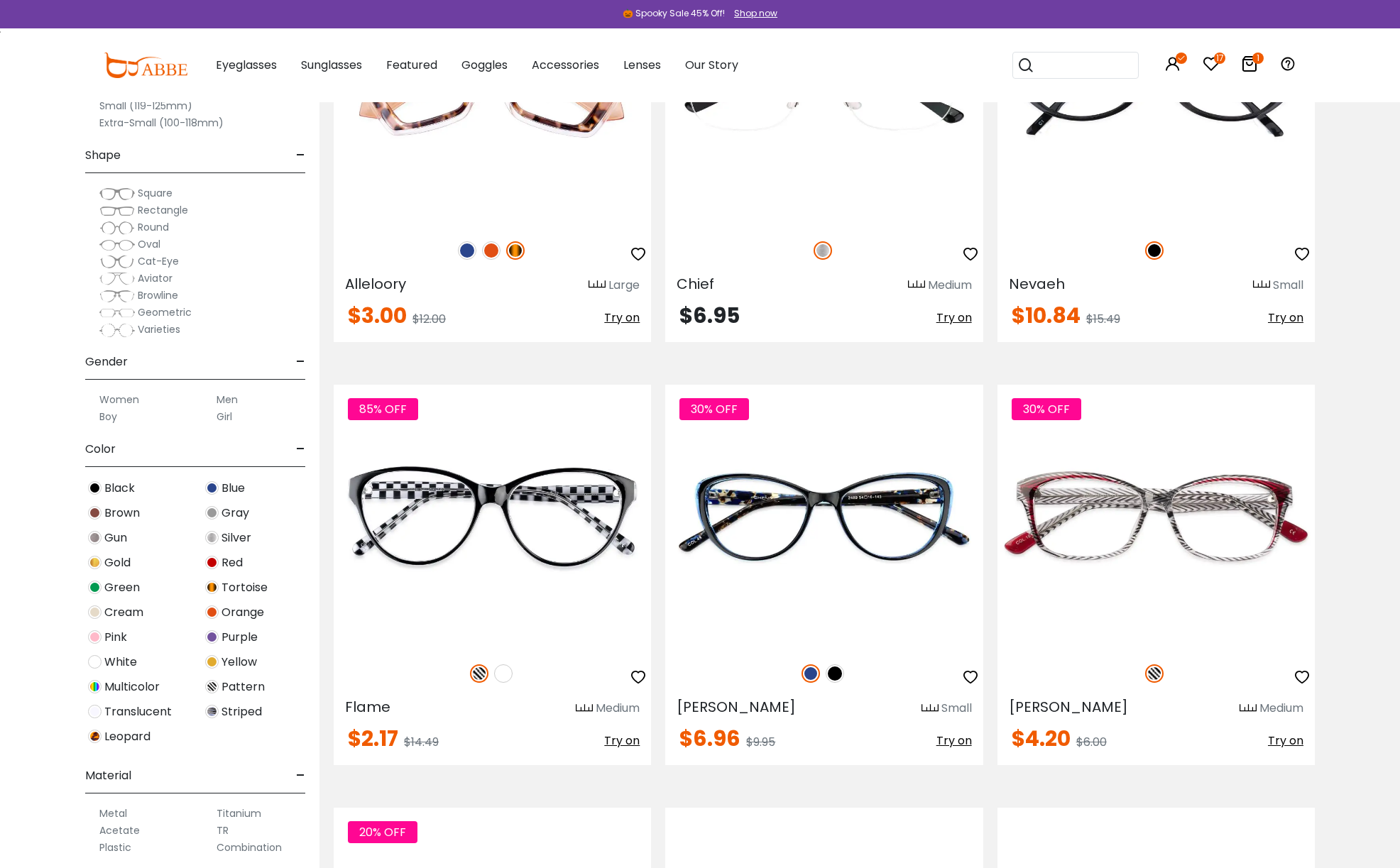
scroll to position [4238, 0]
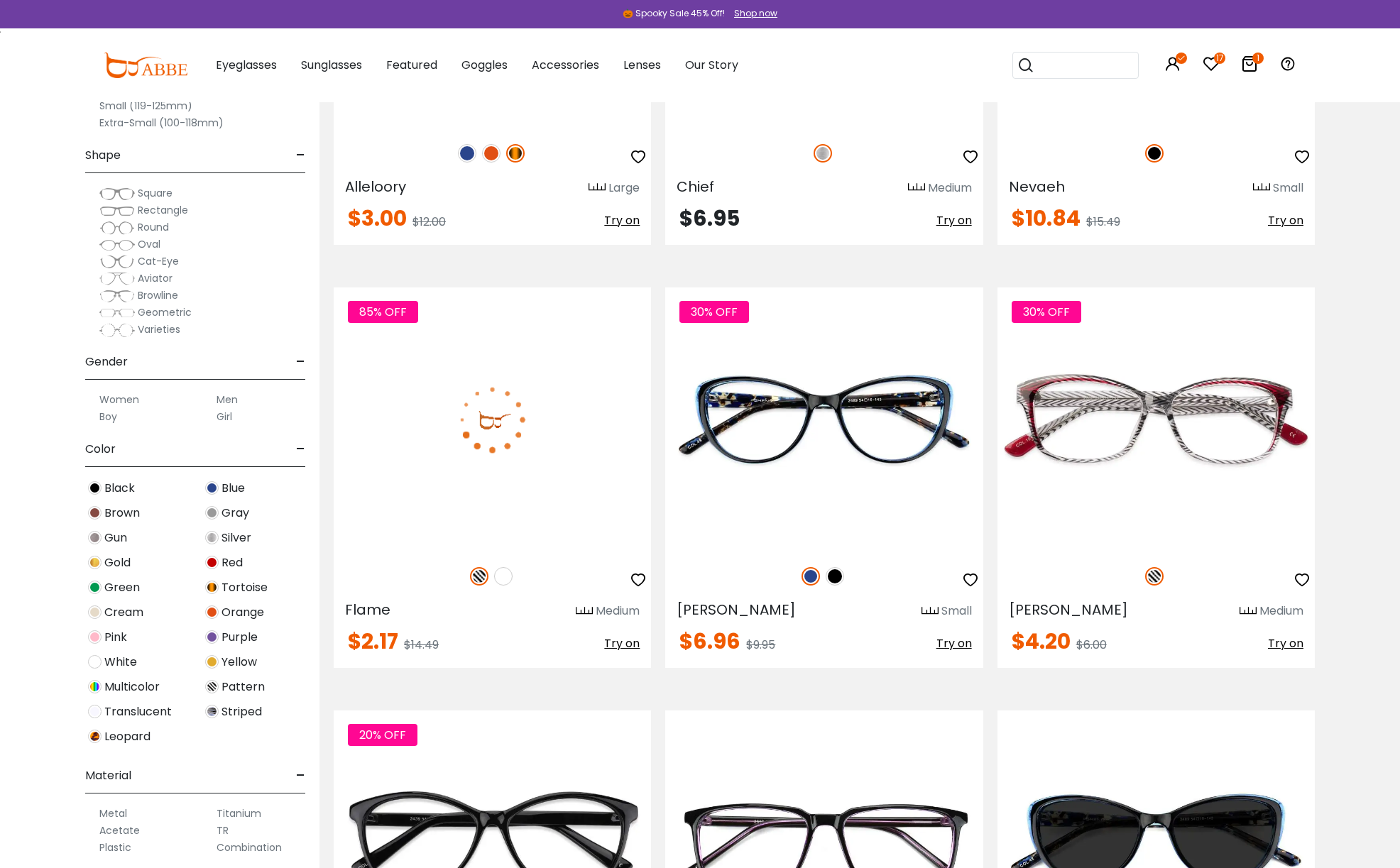
click at [506, 575] on img at bounding box center [503, 576] width 19 height 19
click at [535, 498] on img at bounding box center [492, 419] width 318 height 264
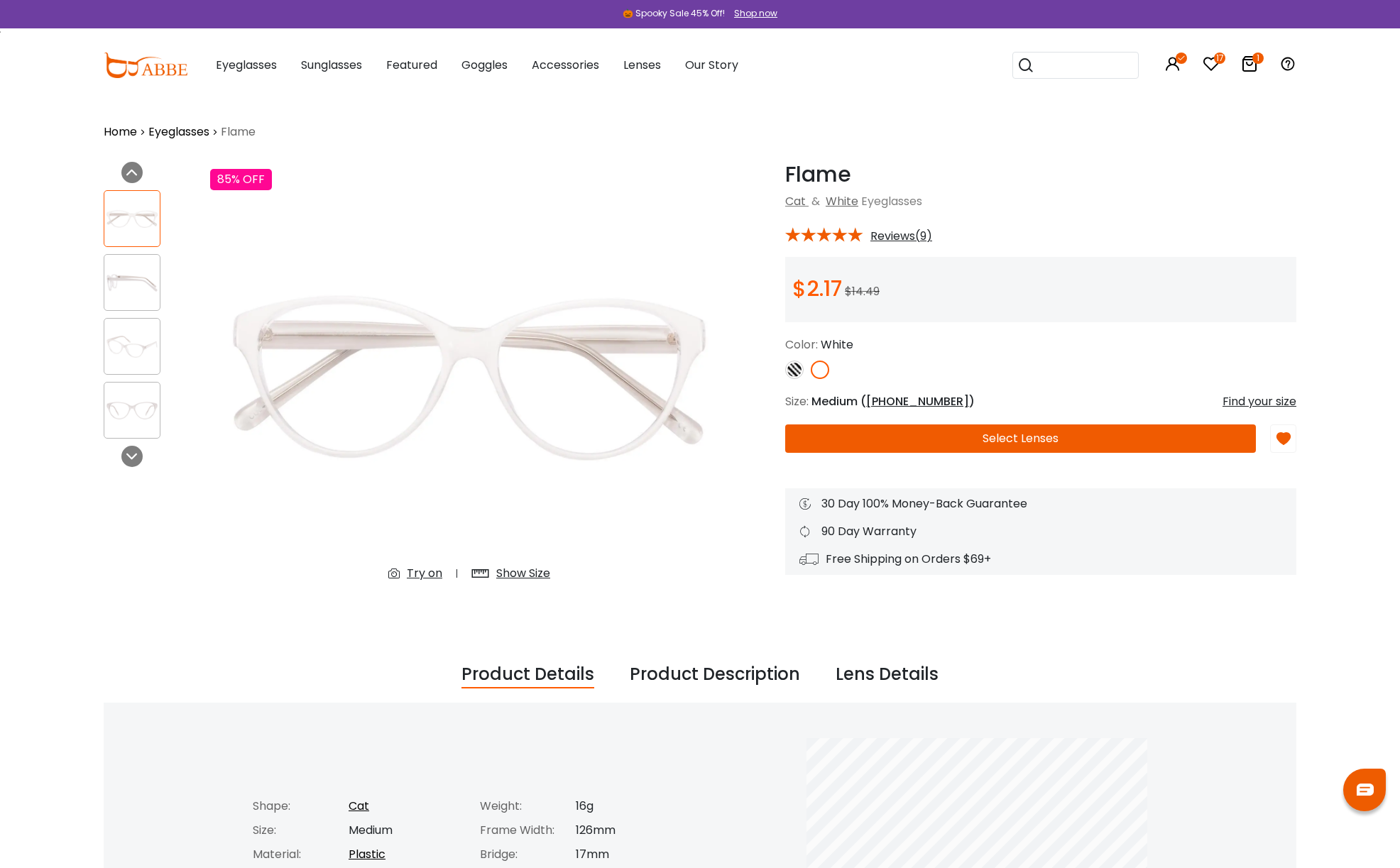
click at [876, 441] on button "Select Lenses" at bounding box center [1019, 439] width 471 height 29
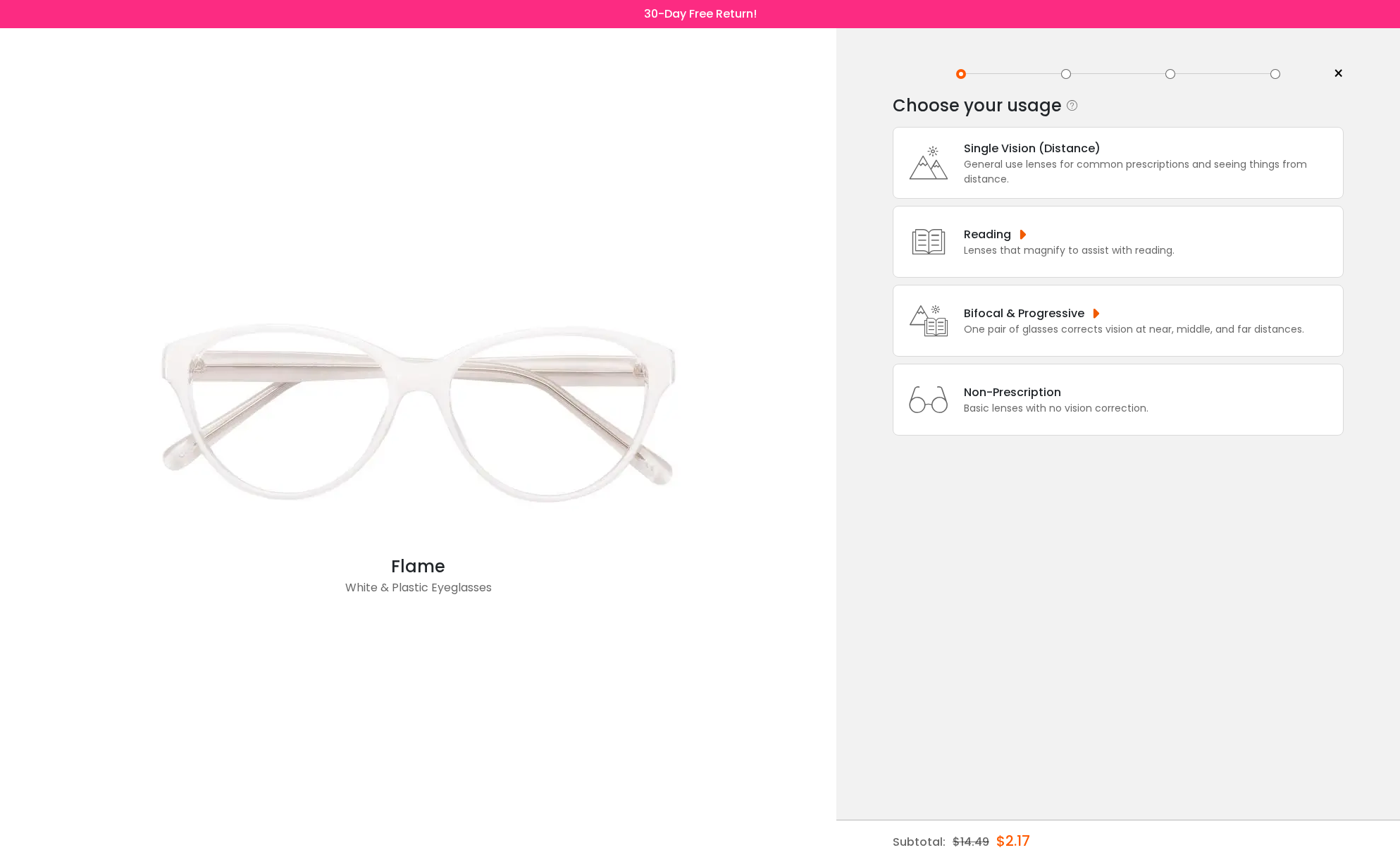
click at [982, 169] on div "General use lenses for common prescriptions and seeing things from distance." at bounding box center [1150, 172] width 372 height 29
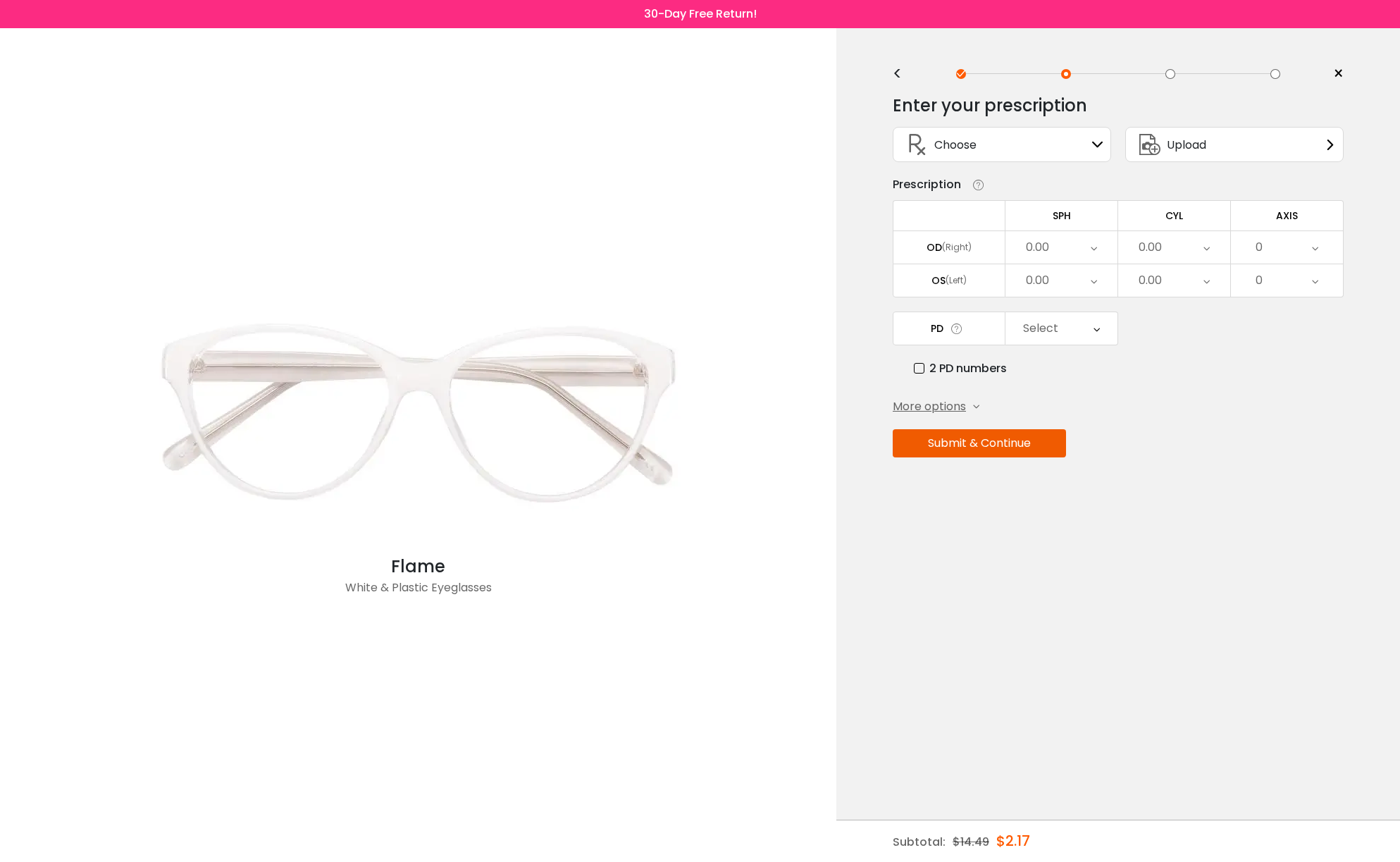
click at [963, 152] on span "Choose" at bounding box center [955, 145] width 42 height 18
click at [1018, 151] on div "Choose Sign In" at bounding box center [1002, 145] width 203 height 34
click at [1055, 248] on div "0.00" at bounding box center [1061, 247] width 112 height 32
click at [1060, 269] on li "-1.00" at bounding box center [1061, 267] width 112 height 25
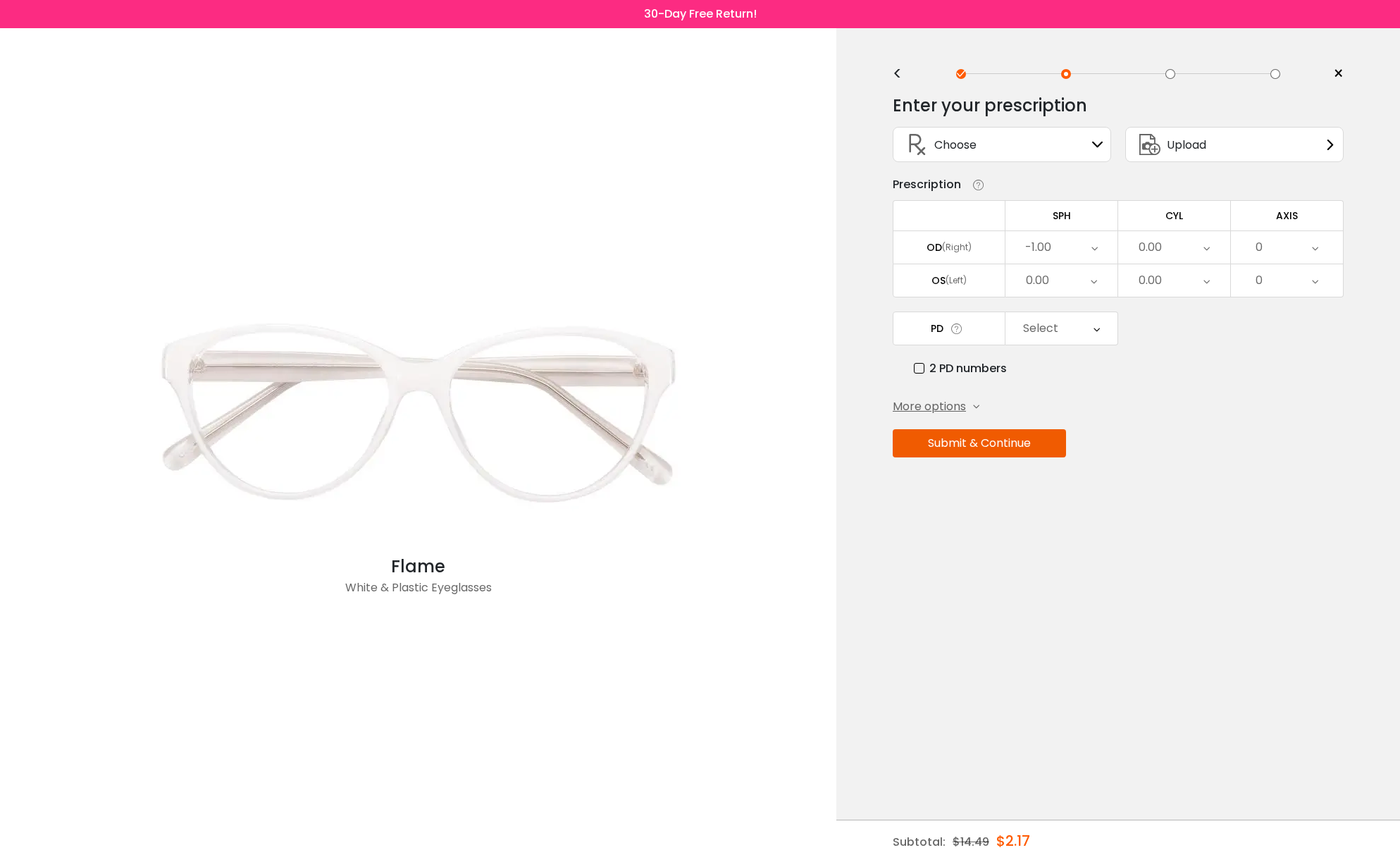
click at [1066, 279] on div "0.00" at bounding box center [1061, 280] width 112 height 32
click at [1064, 299] on li "-1.00" at bounding box center [1061, 300] width 112 height 25
click at [1144, 255] on div "0.00" at bounding box center [1151, 247] width 23 height 29
click at [1153, 351] on li "-0.25" at bounding box center [1174, 343] width 112 height 25
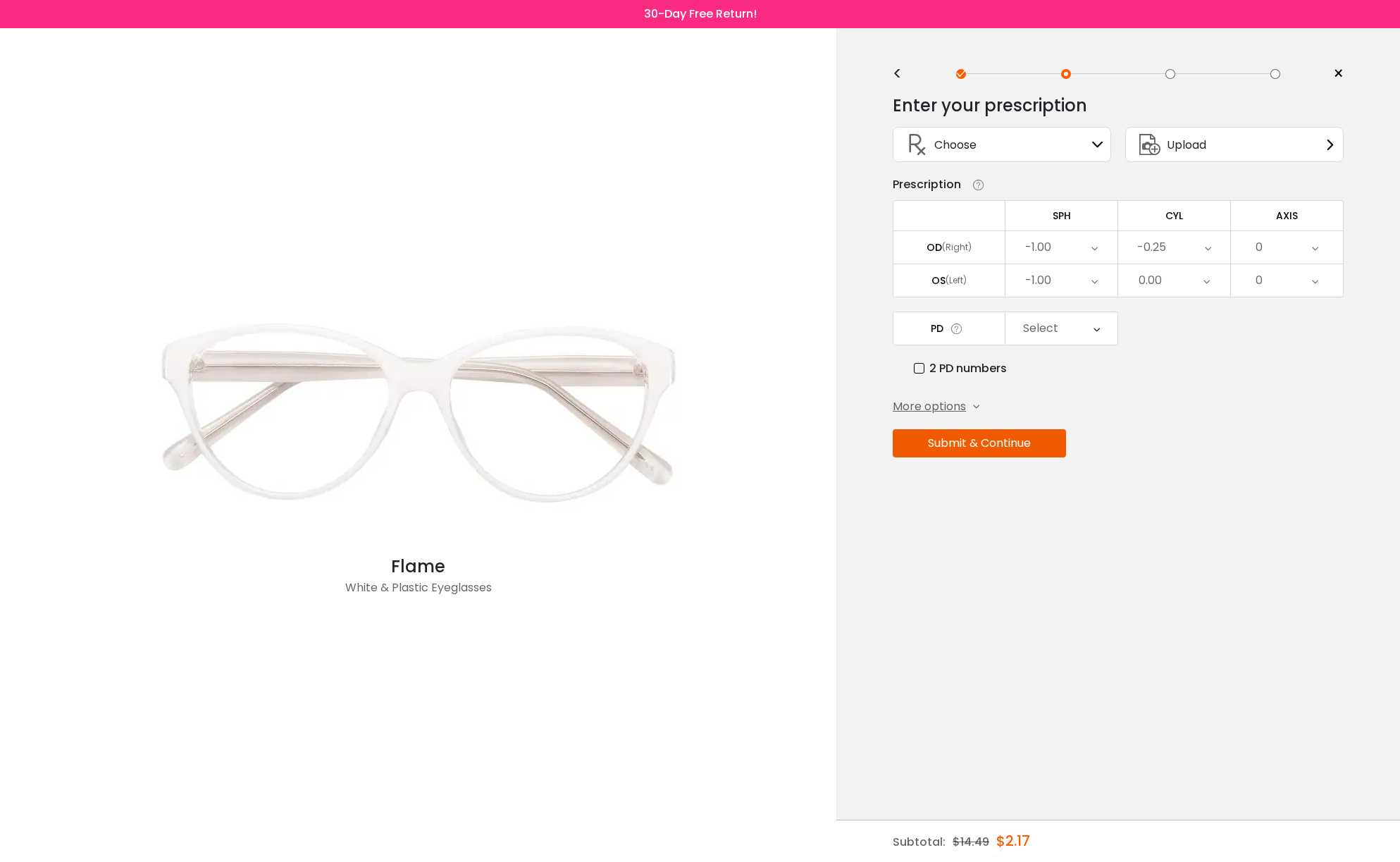
click at [1266, 255] on div "0" at bounding box center [1287, 247] width 112 height 32
click at [1289, 426] on li "6" at bounding box center [1287, 429] width 112 height 25
click at [1313, 253] on icon at bounding box center [1315, 247] width 6 height 32
click at [1312, 435] on li "9" at bounding box center [1287, 445] width 112 height 25
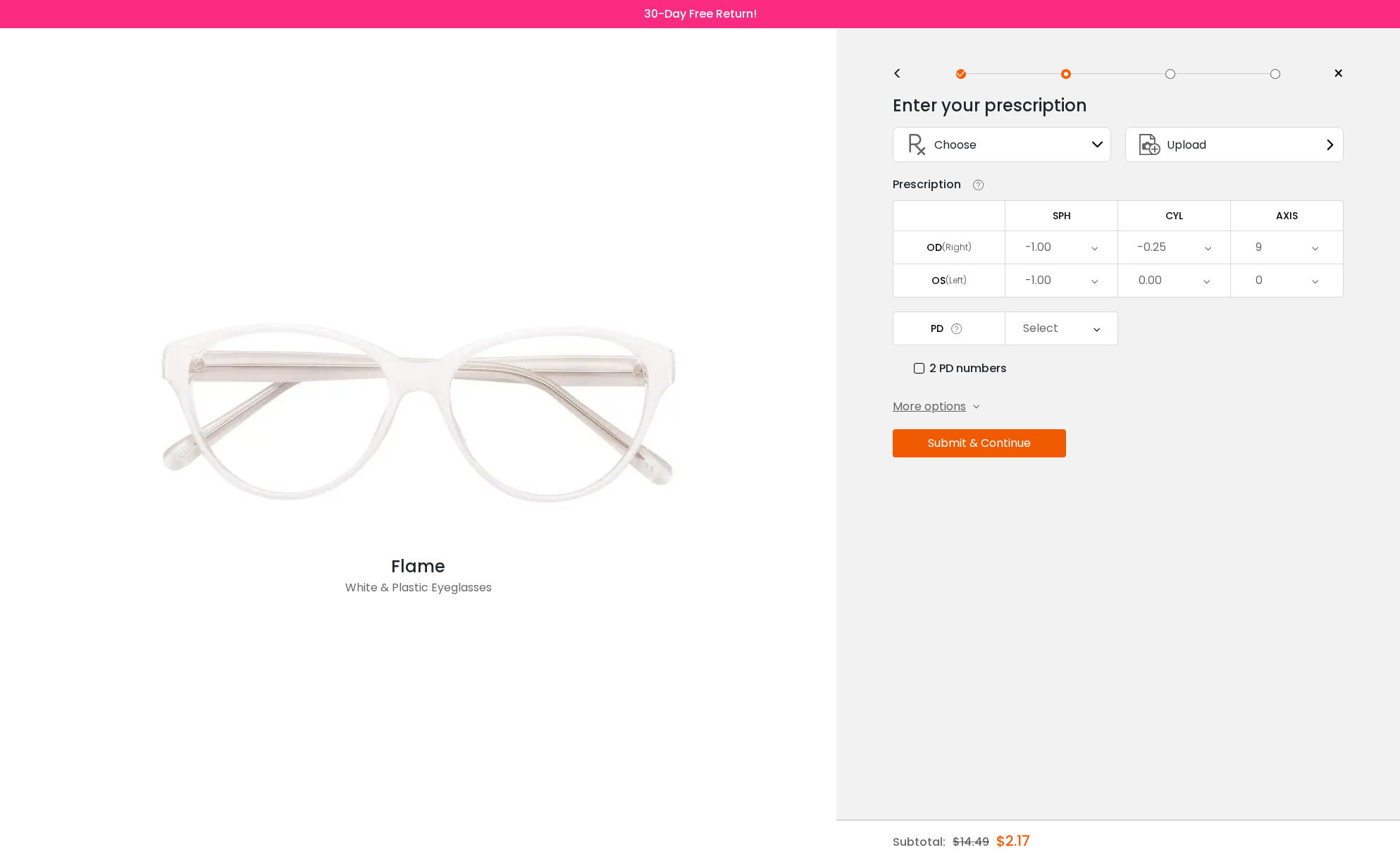
click at [1316, 247] on icon at bounding box center [1315, 247] width 6 height 32
click at [1304, 446] on li "12" at bounding box center [1287, 445] width 112 height 25
click at [1320, 249] on div "12" at bounding box center [1287, 247] width 112 height 32
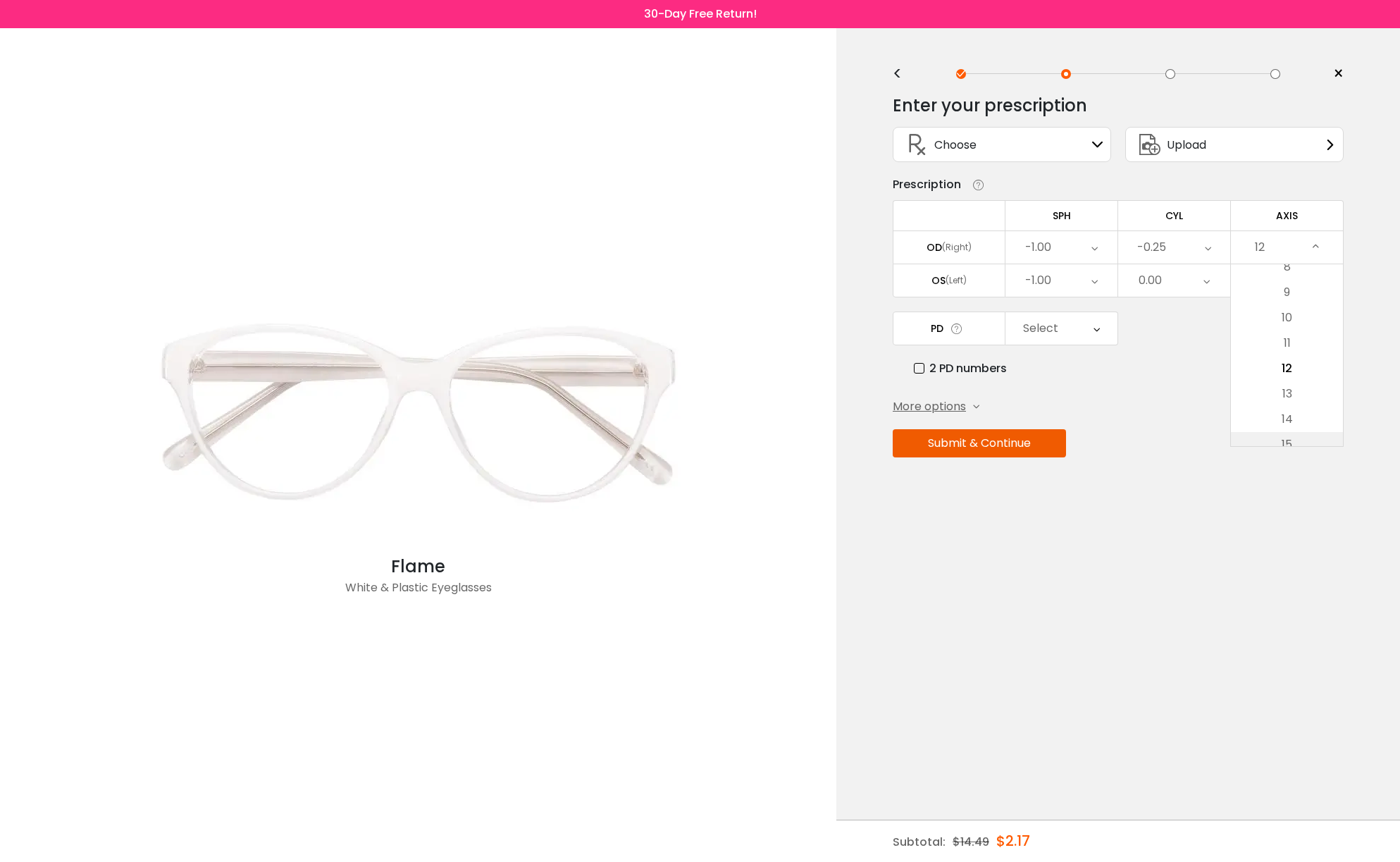
click at [1308, 435] on li "15" at bounding box center [1287, 445] width 112 height 25
click at [1052, 323] on div "Select" at bounding box center [1040, 329] width 35 height 29
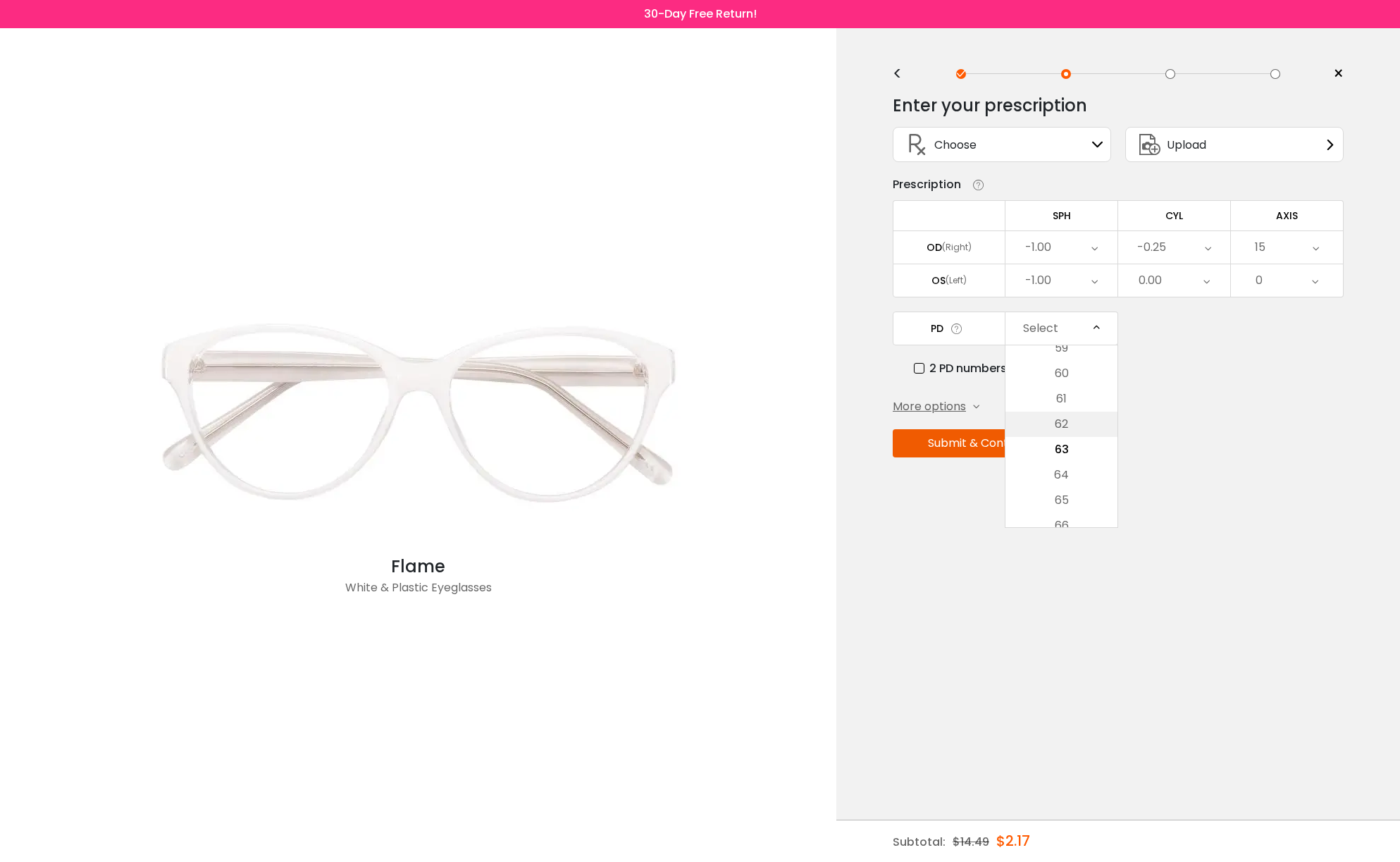
click at [1070, 429] on li "62" at bounding box center [1061, 424] width 112 height 25
click at [983, 441] on button "Submit & Continue" at bounding box center [979, 443] width 173 height 29
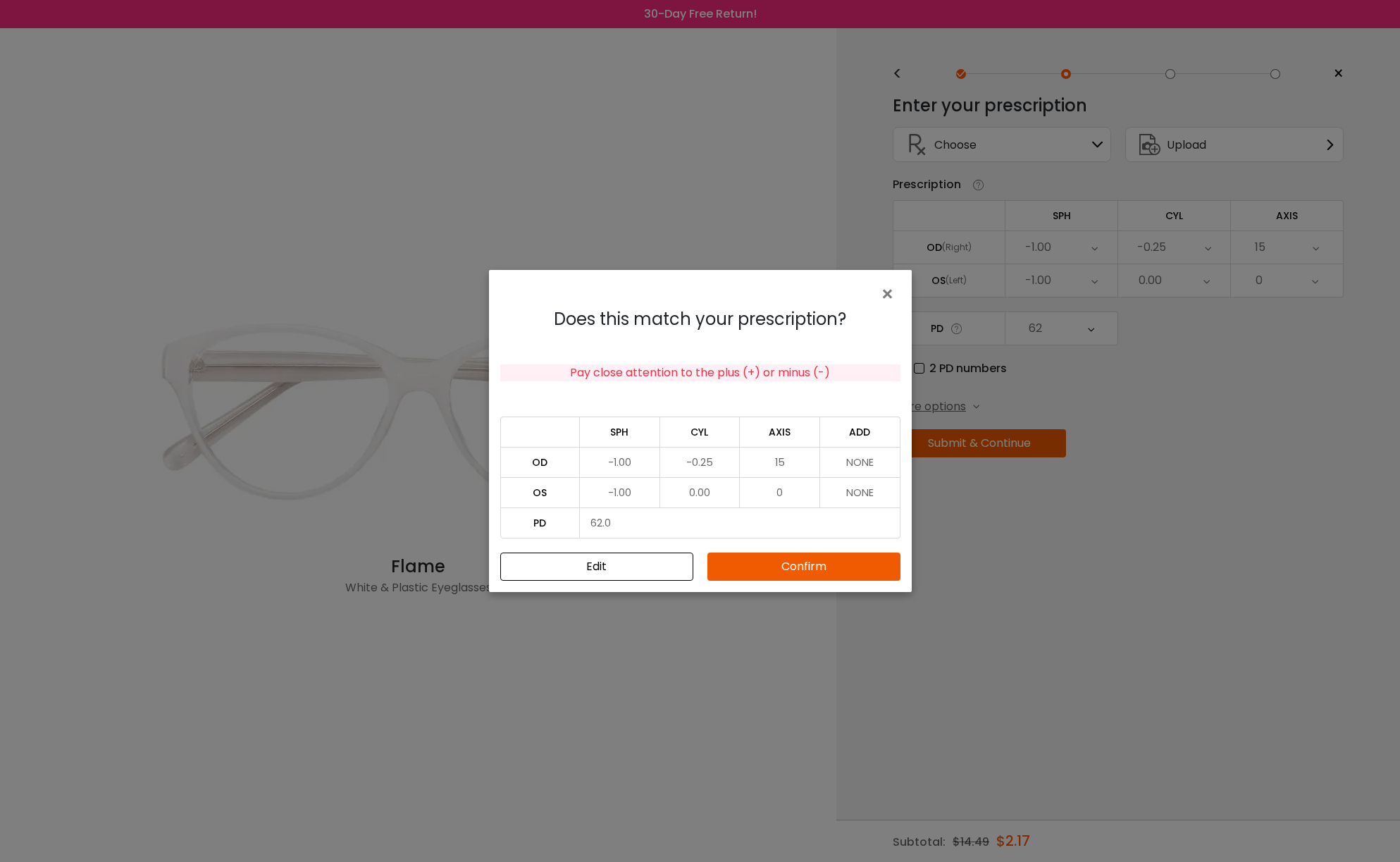
click at [794, 568] on button "Confirm" at bounding box center [804, 566] width 193 height 29
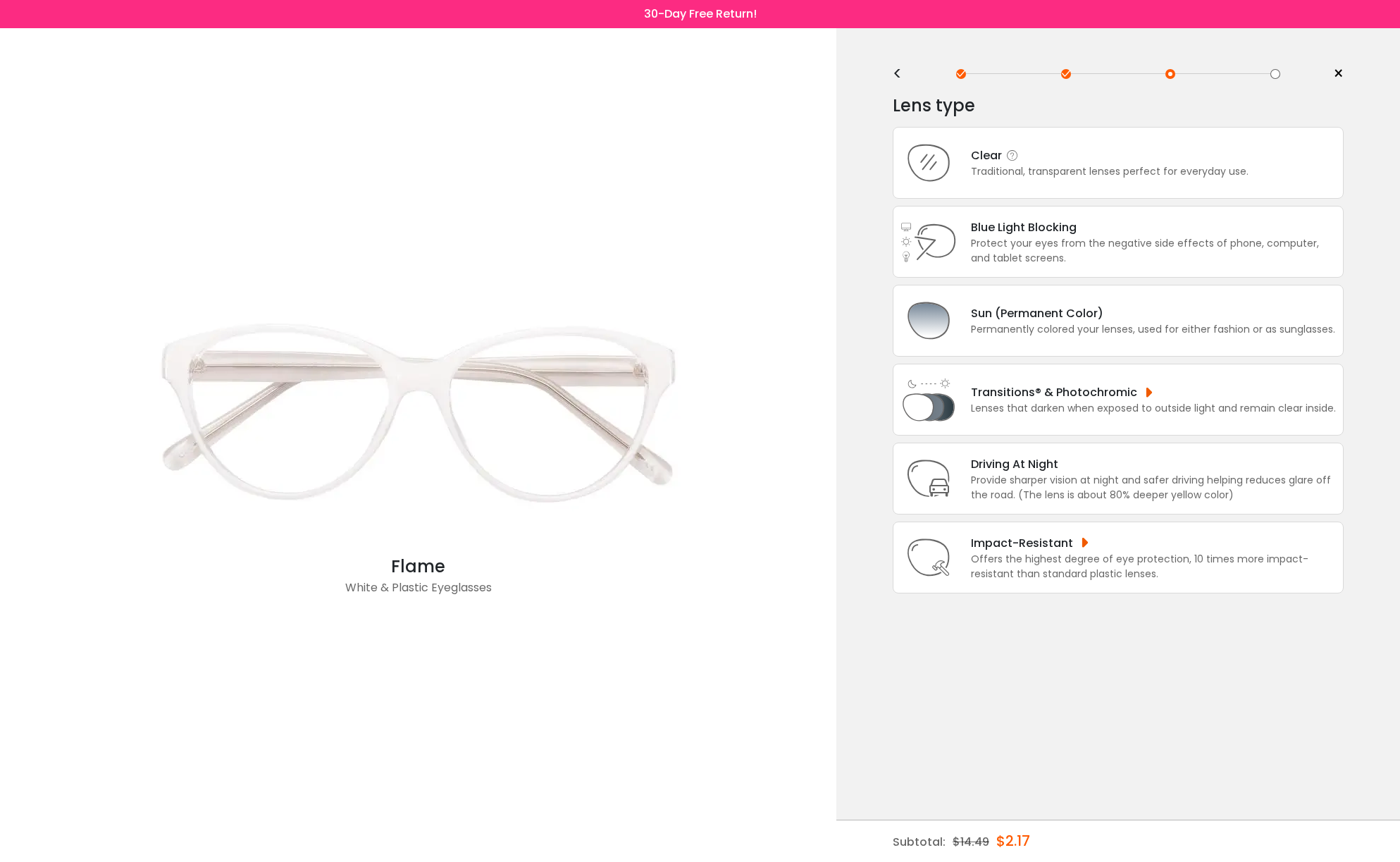
click at [1035, 188] on div "Clear Traditional, transparent lenses perfect for everyday use." at bounding box center [1118, 163] width 451 height 71
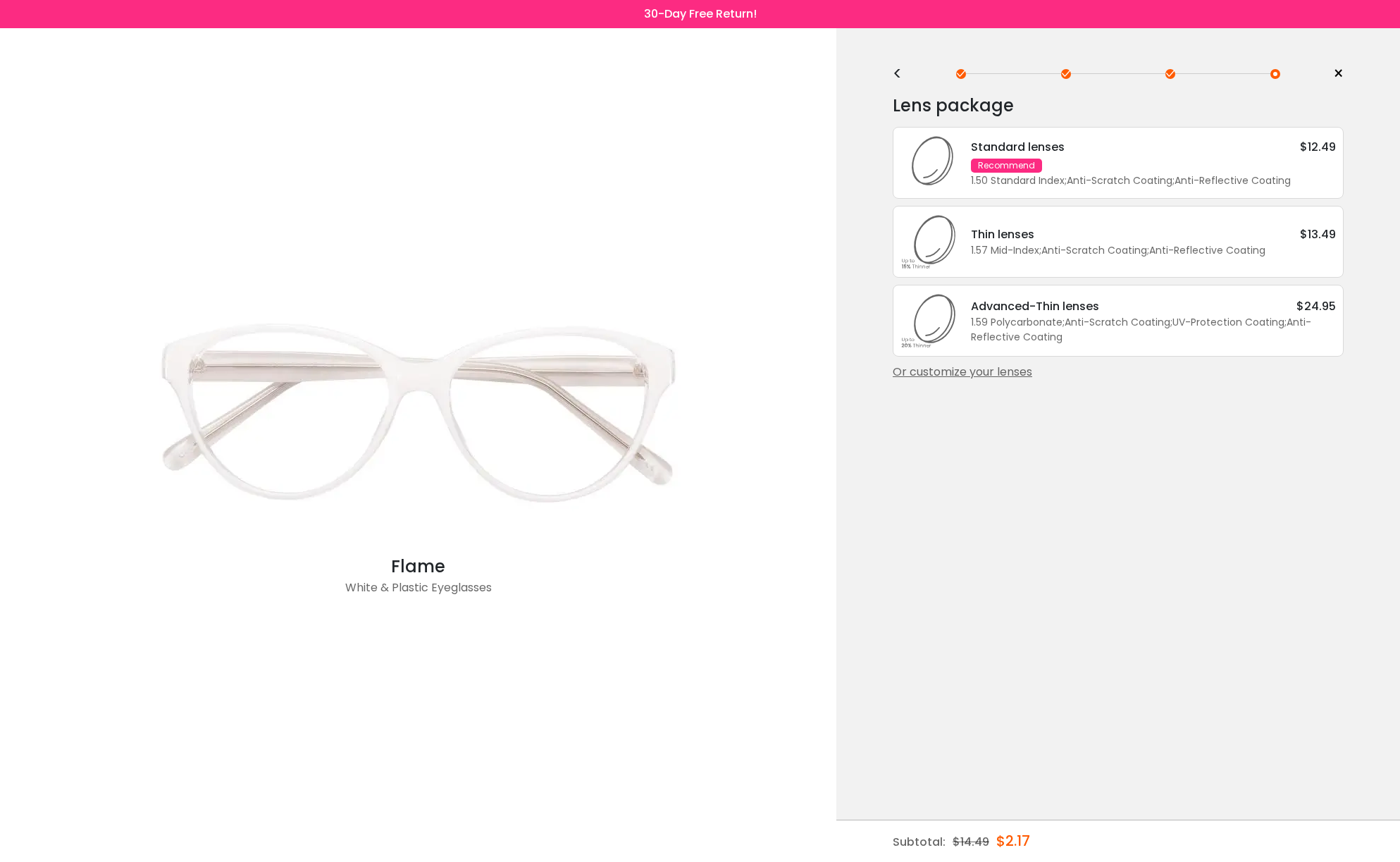
click at [1035, 188] on div "1.50 Standard Index ; Anti-Scratch Coating ; Anti-Reflective Coating ;" at bounding box center [1153, 180] width 365 height 15
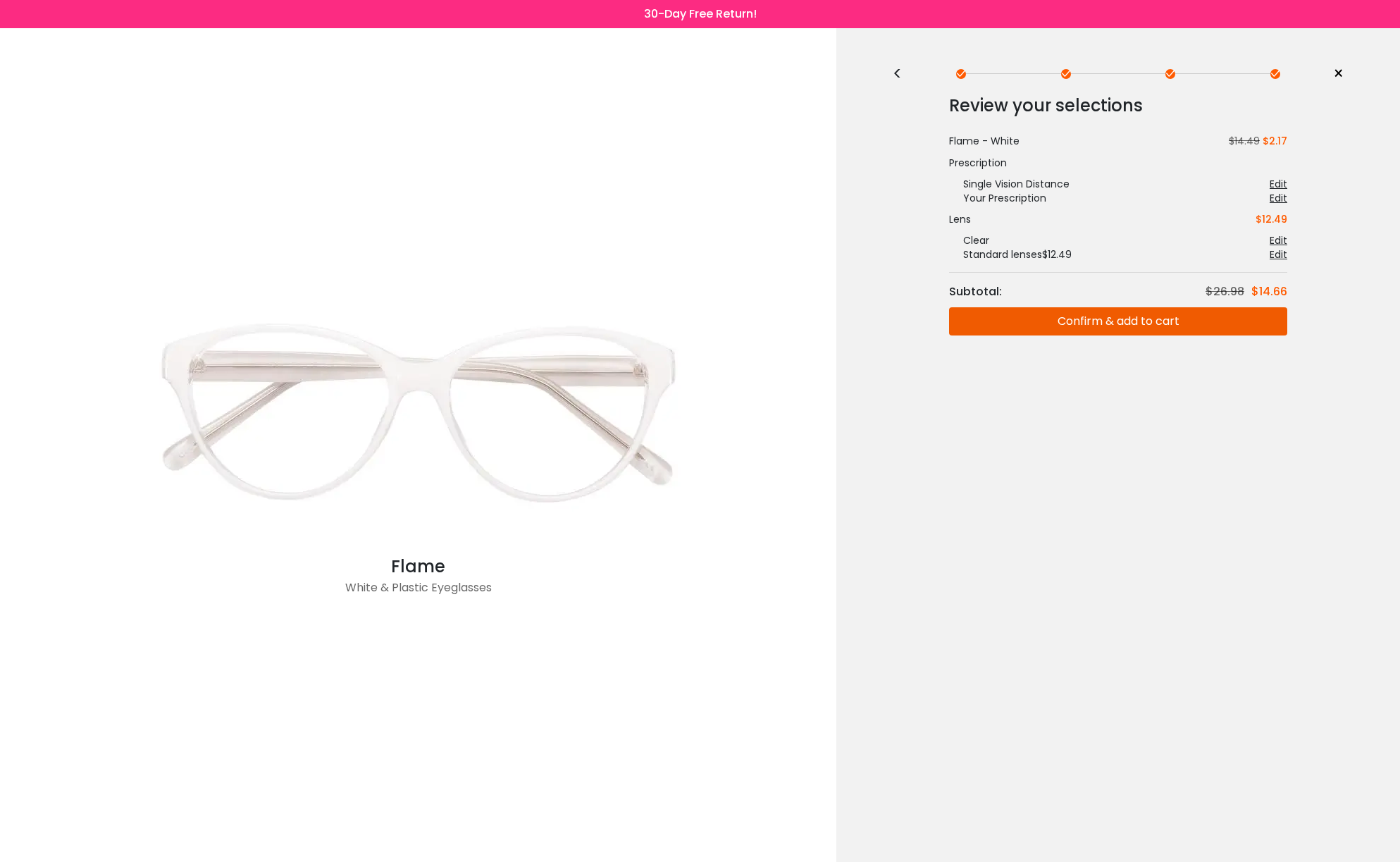
click at [1112, 326] on button "Confirm & add to cart" at bounding box center [1119, 322] width 339 height 29
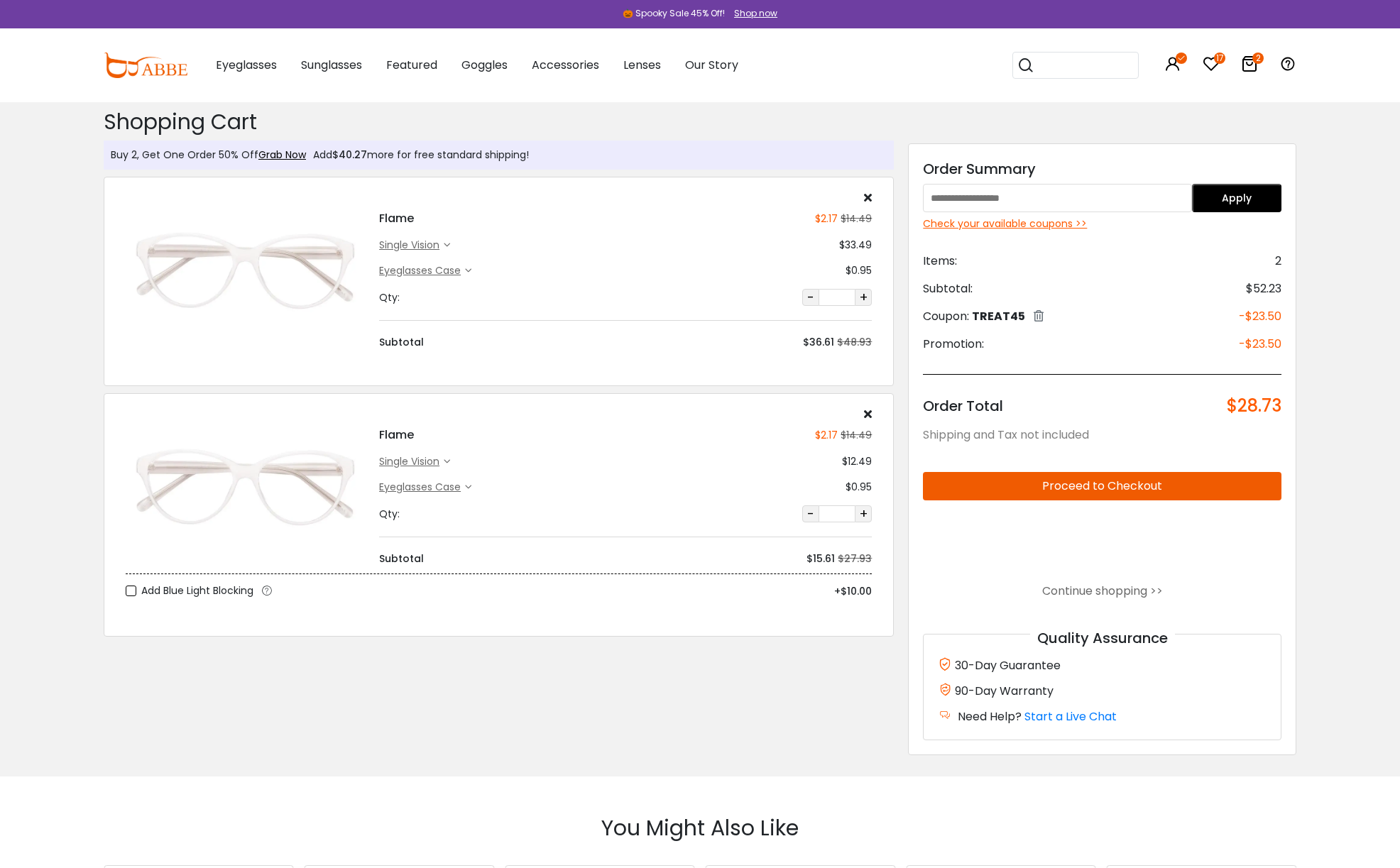
click at [971, 197] on input "text" at bounding box center [1056, 198] width 268 height 29
type input "********"
click at [1225, 196] on button "Apply" at bounding box center [1235, 198] width 89 height 29
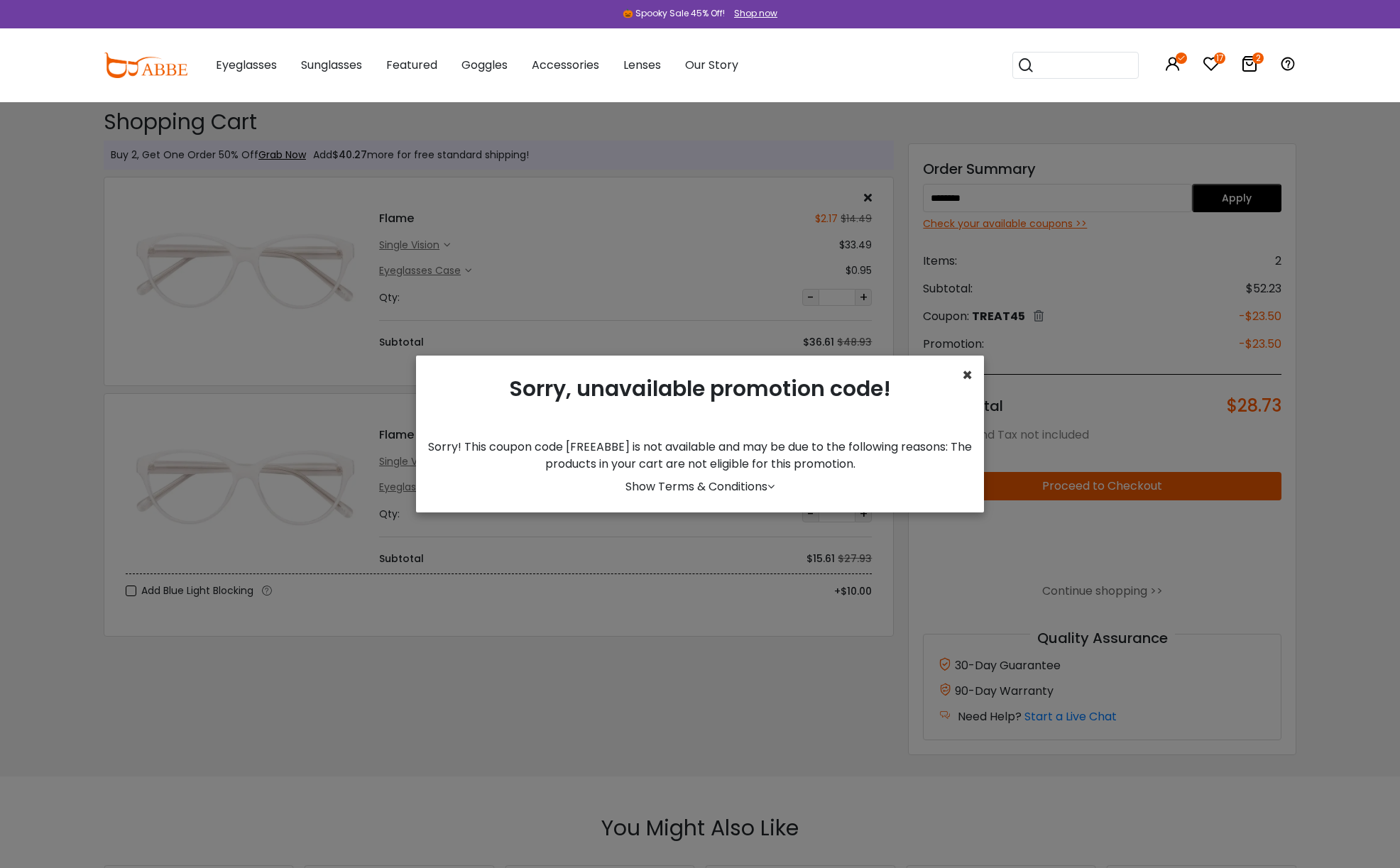
click at [966, 373] on span "×" at bounding box center [967, 375] width 11 height 23
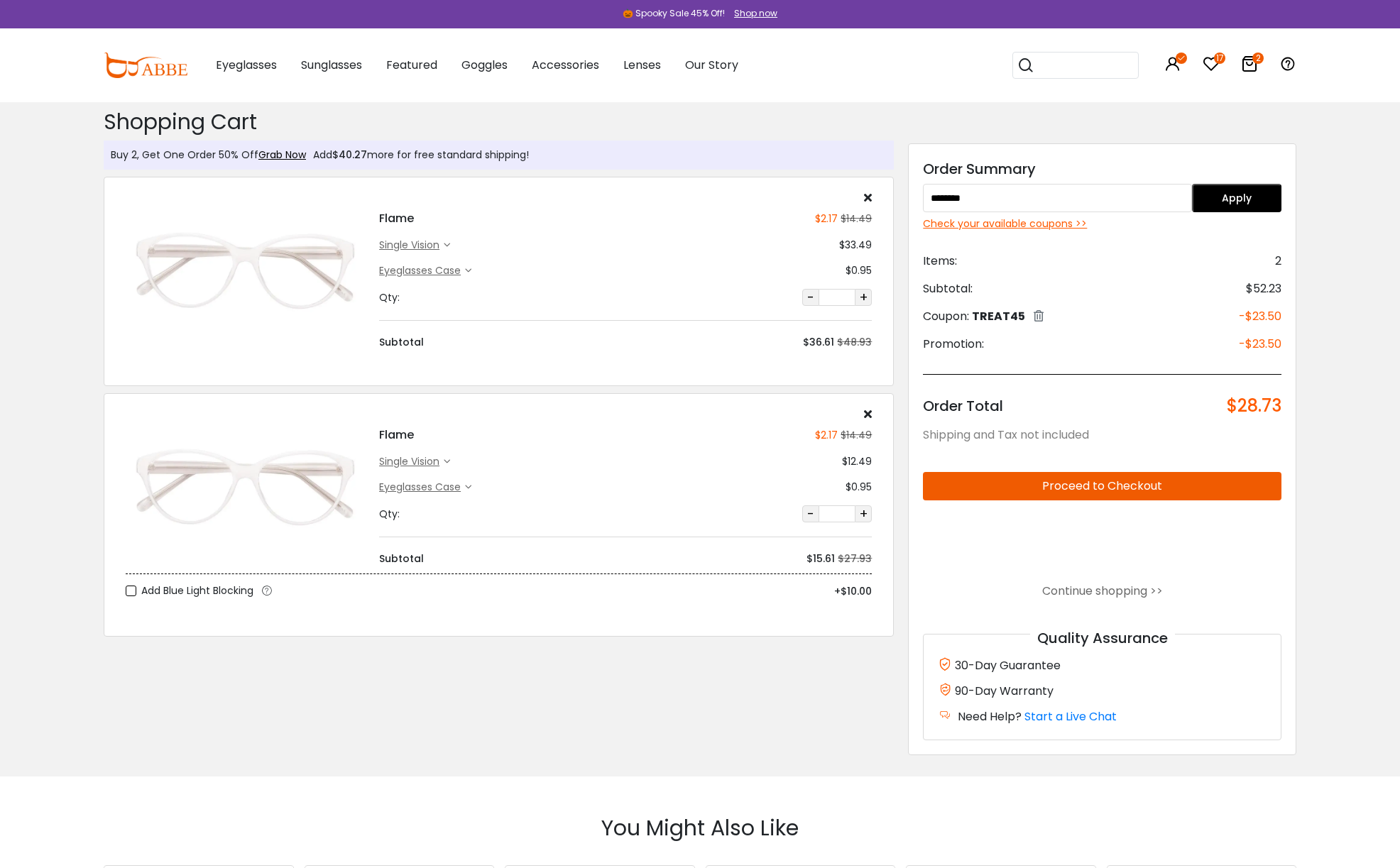
click at [866, 199] on icon at bounding box center [867, 197] width 8 height 12
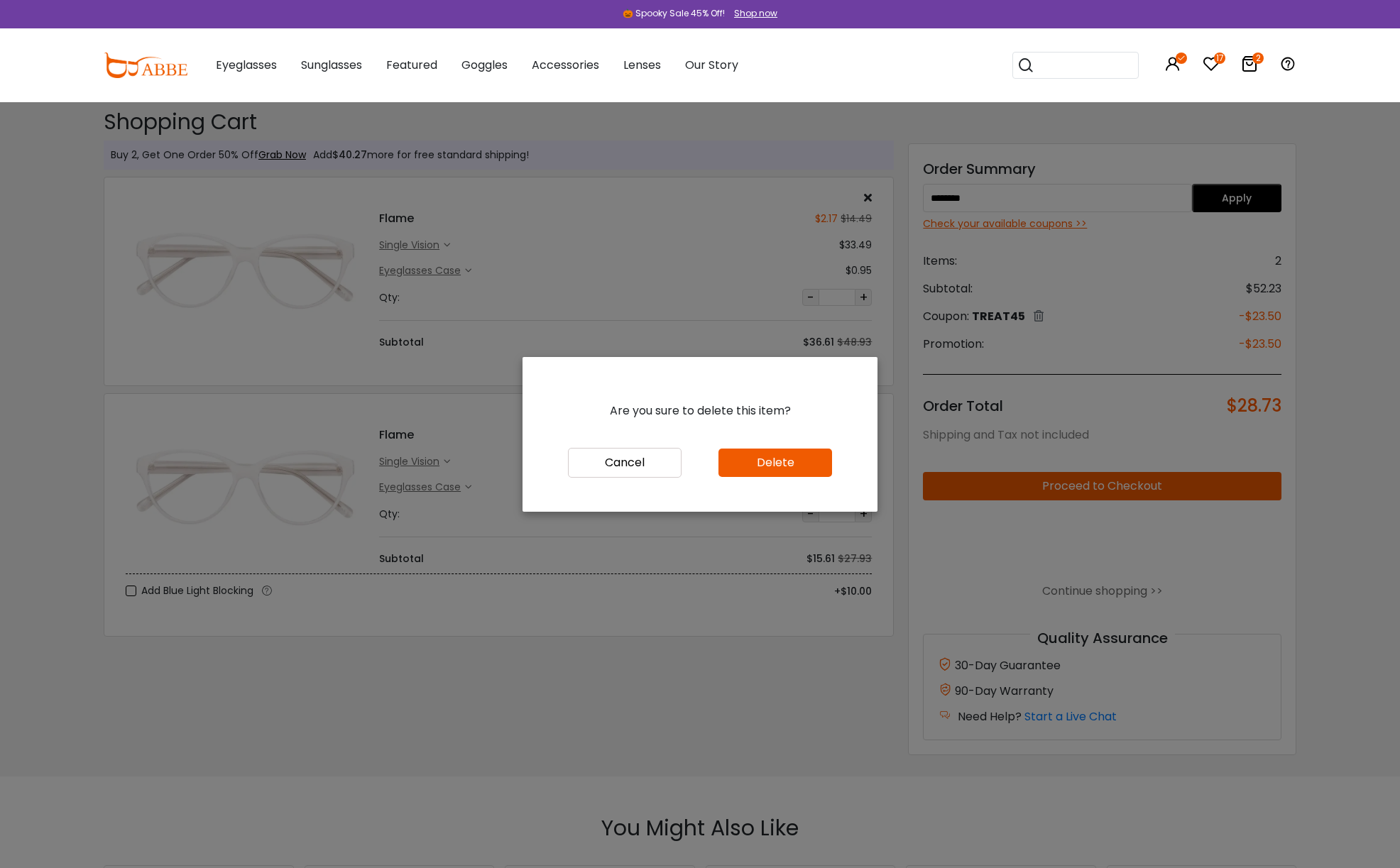
click at [765, 463] on button "Delete" at bounding box center [775, 463] width 113 height 29
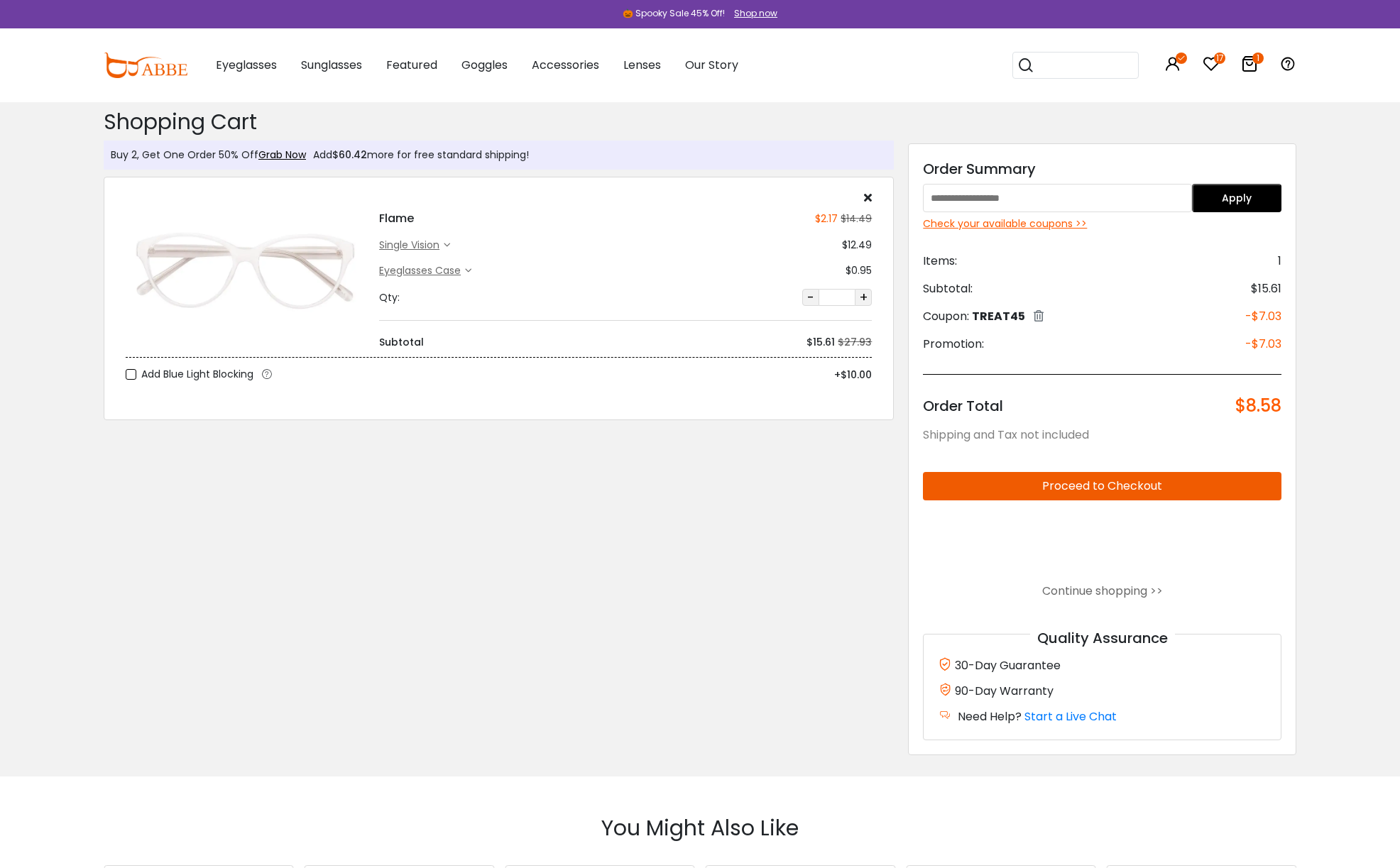
click at [1232, 193] on button "Apply" at bounding box center [1235, 198] width 89 height 29
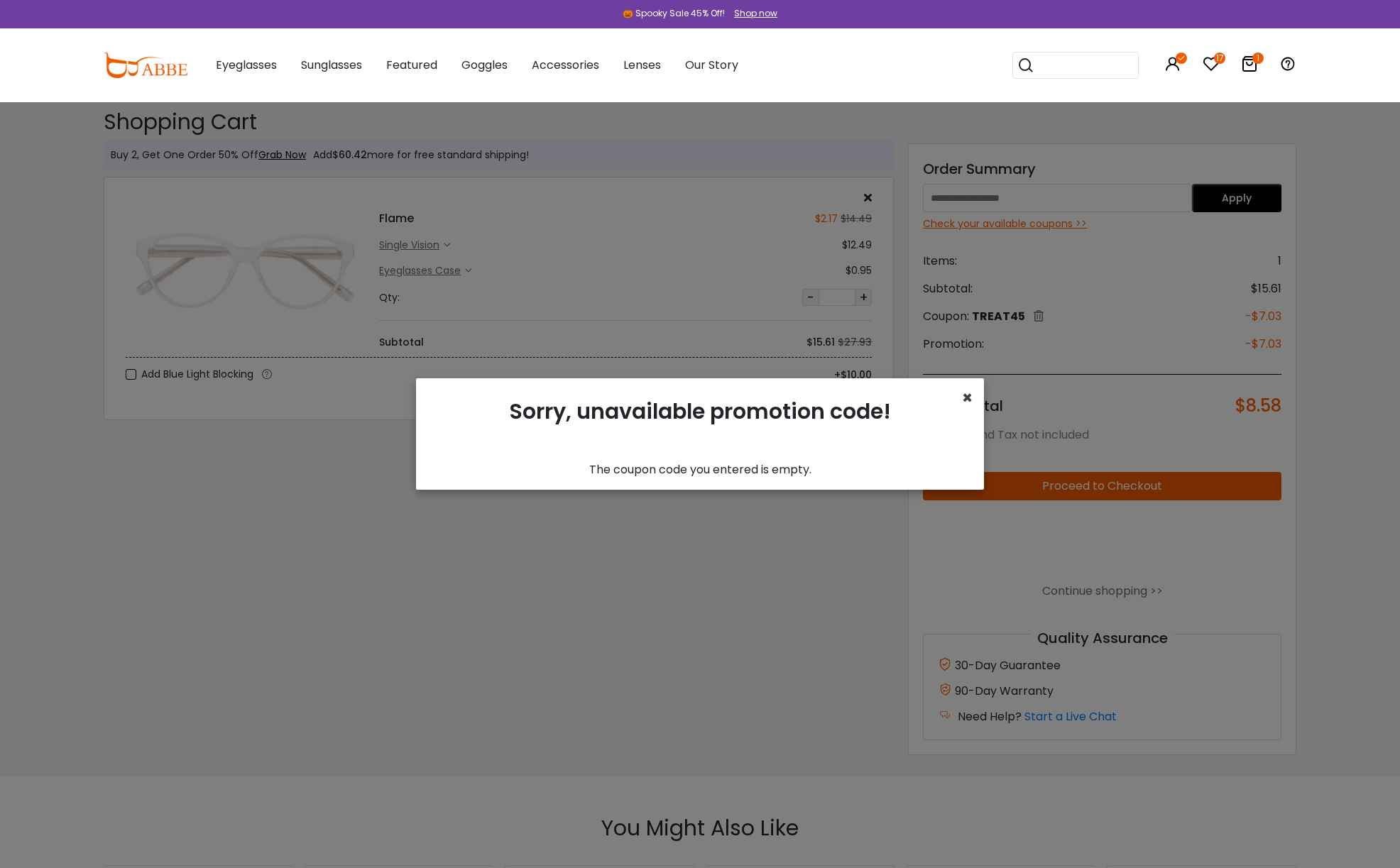
click at [969, 398] on span "×" at bounding box center [967, 398] width 11 height 23
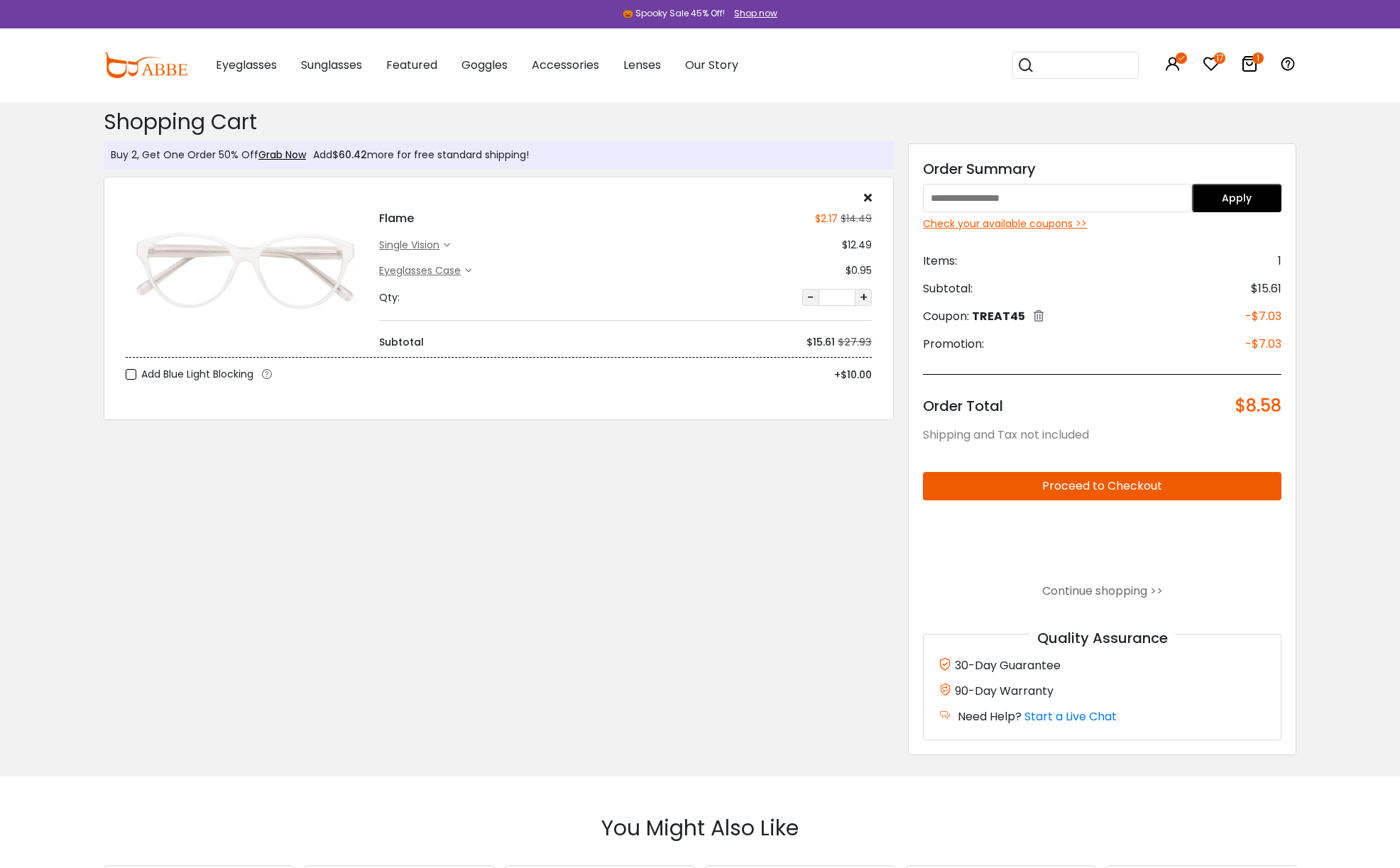
click at [1211, 191] on button "Apply" at bounding box center [1235, 198] width 89 height 29
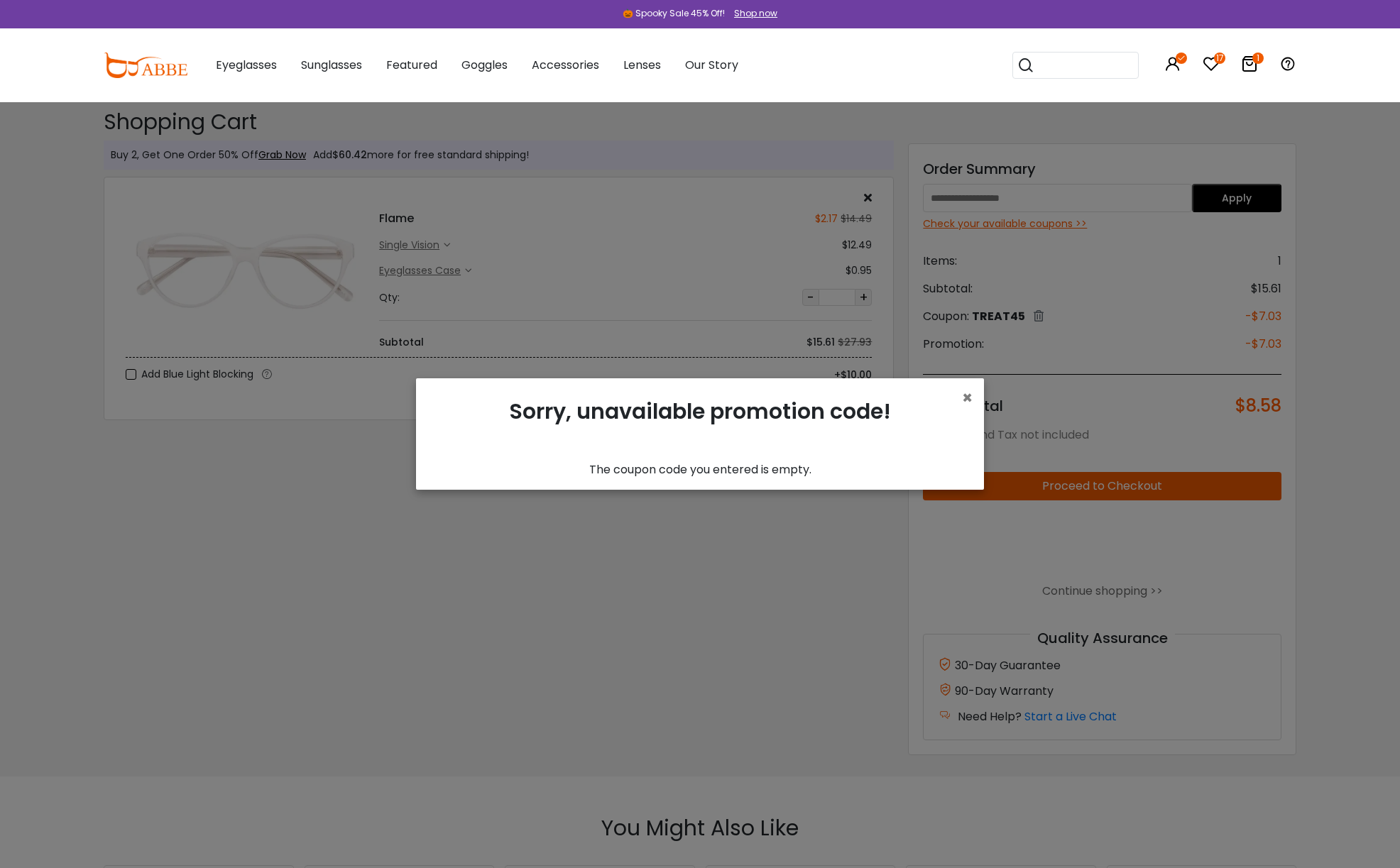
click at [1009, 189] on div "× Sorry, unavailable promotion code! The coupon code you entered is empty. Show…" at bounding box center [700, 434] width 1400 height 868
click at [1116, 335] on div "× Sorry, unavailable promotion code! The coupon code you entered is empty. Show…" at bounding box center [700, 434] width 1400 height 868
click at [965, 400] on span "×" at bounding box center [967, 398] width 11 height 23
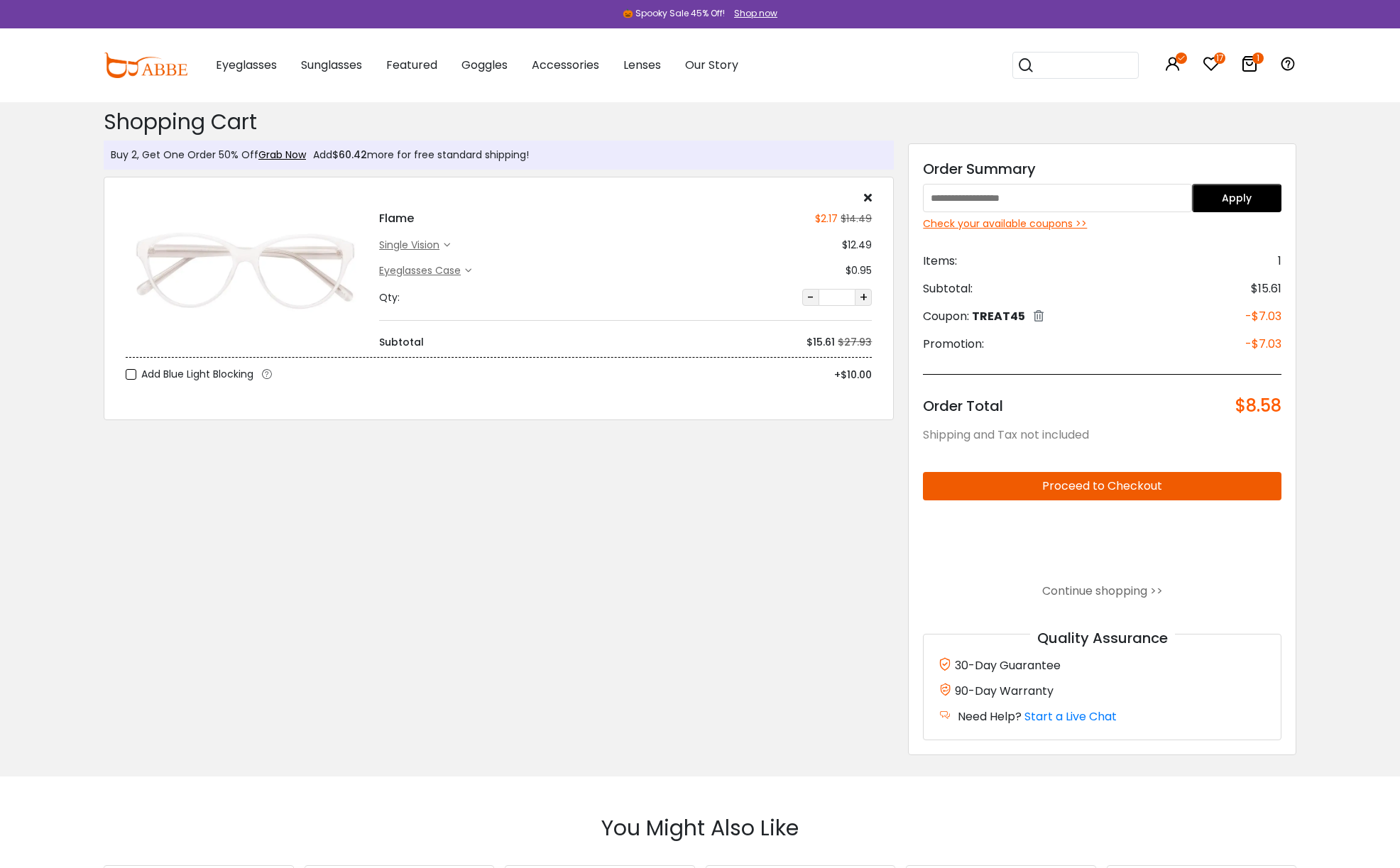
click at [990, 202] on input "text" at bounding box center [1056, 198] width 268 height 29
click at [1036, 316] on icon at bounding box center [1038, 316] width 10 height 12
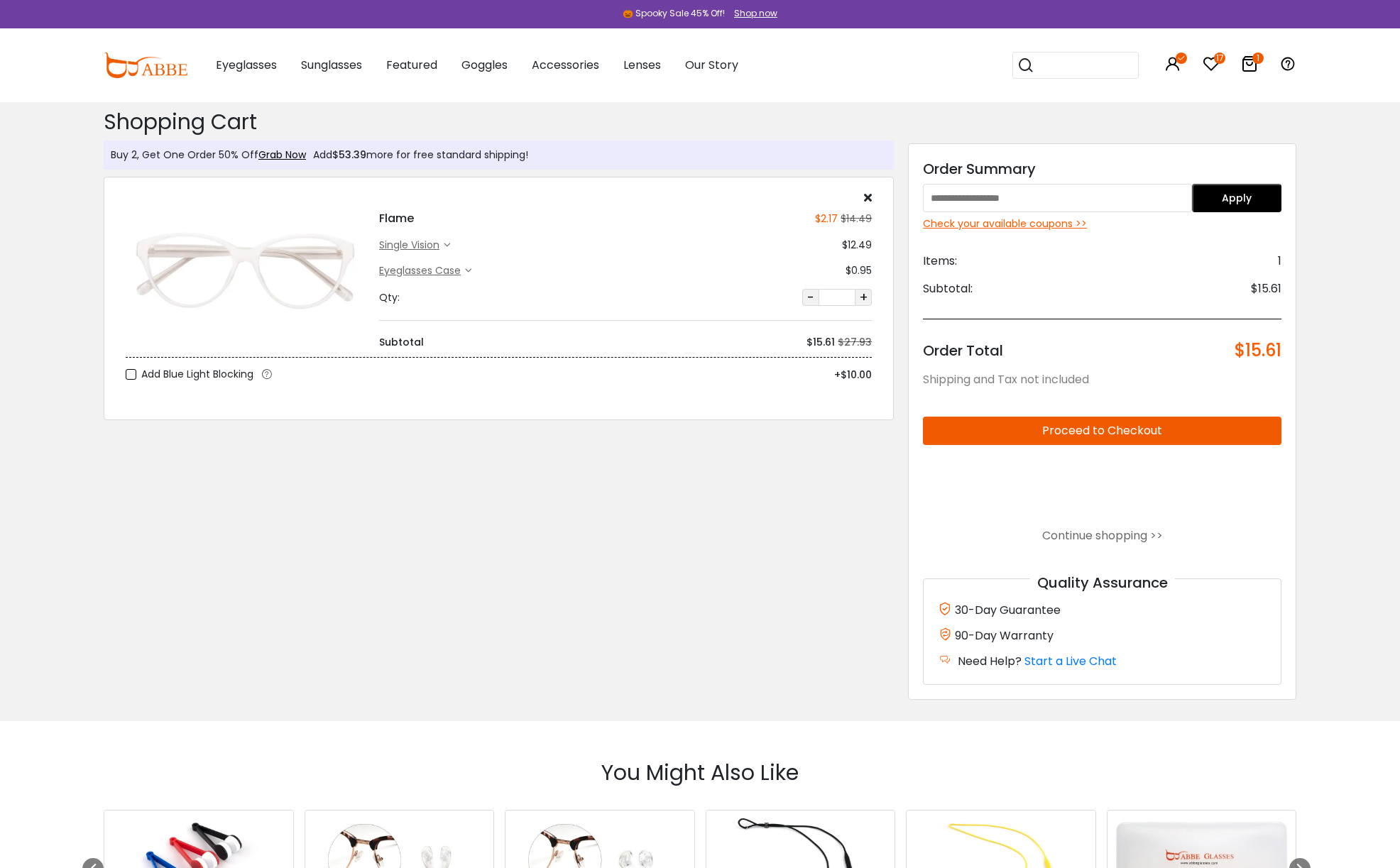
click at [1014, 200] on input "text" at bounding box center [1056, 198] width 268 height 29
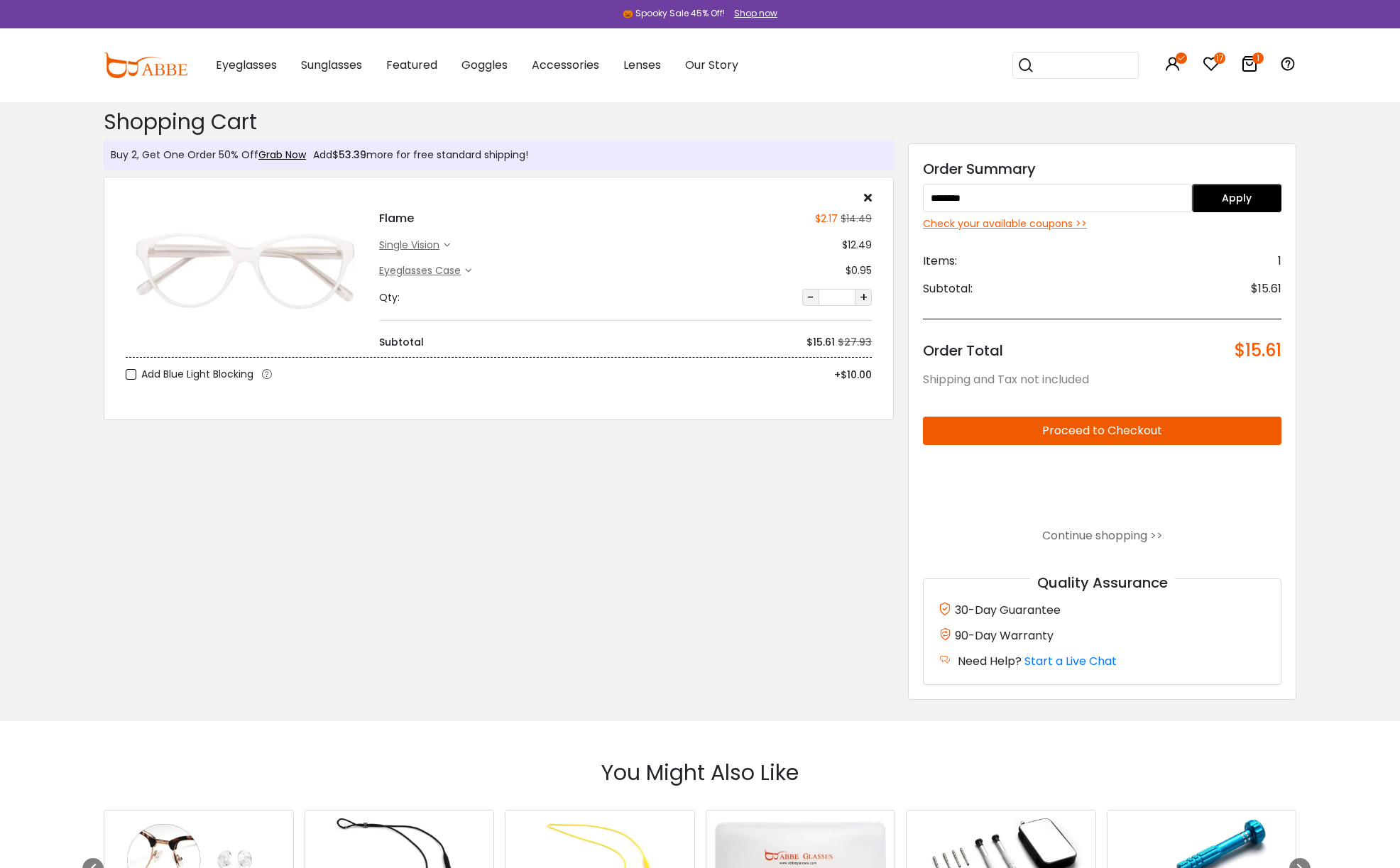
type input "********"
click at [1232, 191] on button "Apply" at bounding box center [1235, 198] width 89 height 29
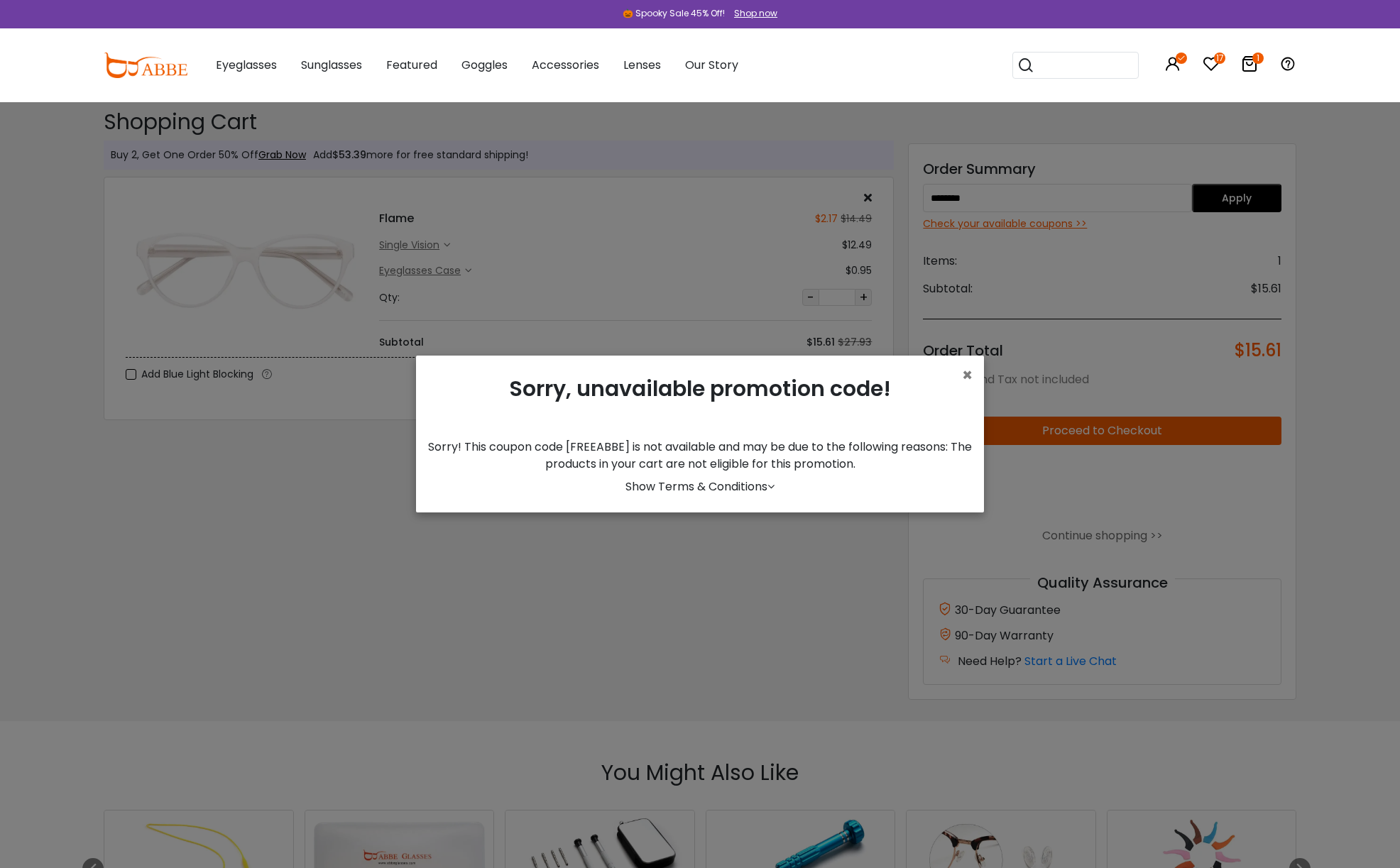
click at [756, 487] on link "Show Terms & Conditions" at bounding box center [700, 487] width 149 height 16
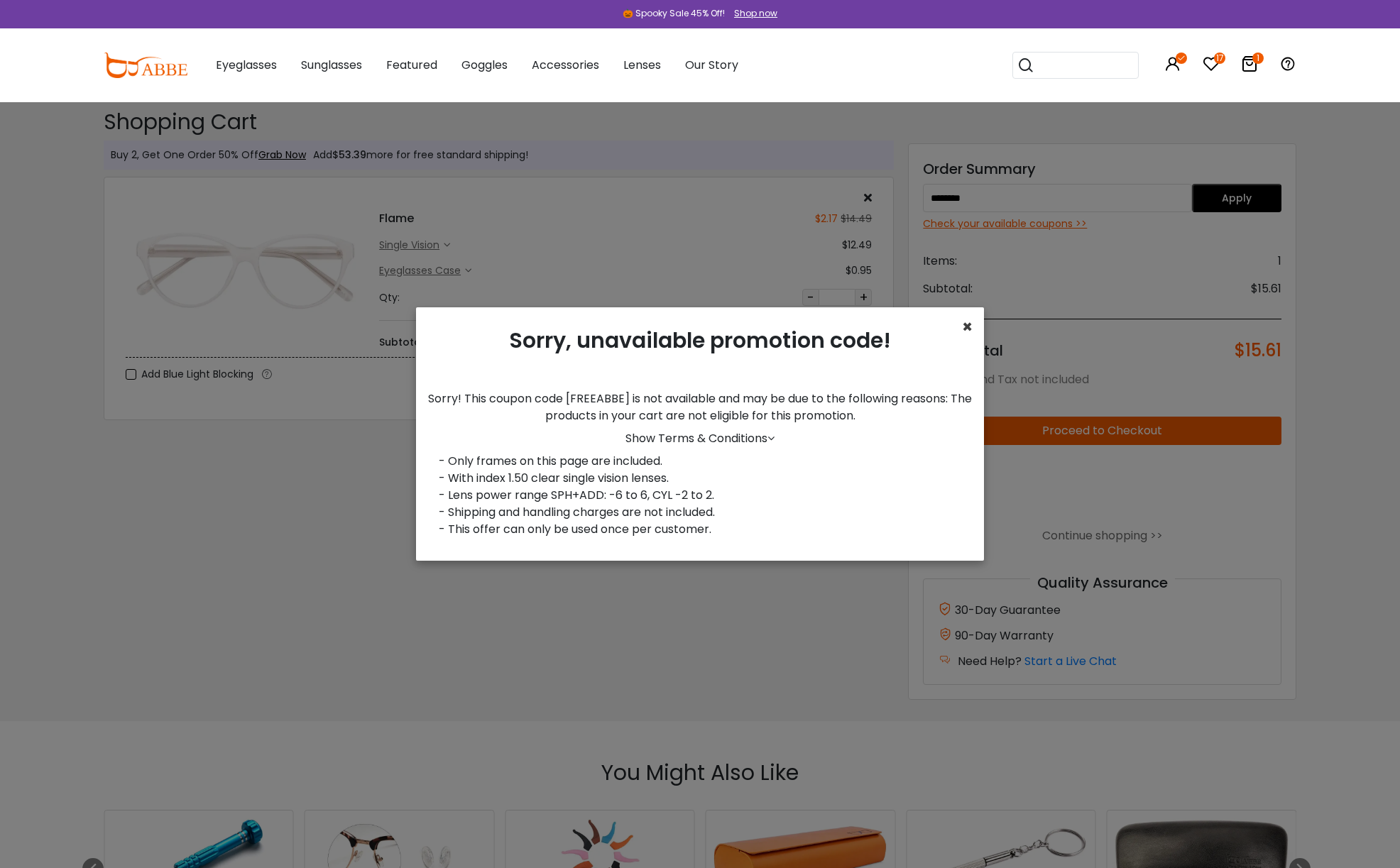
click at [967, 328] on span "×" at bounding box center [967, 327] width 11 height 23
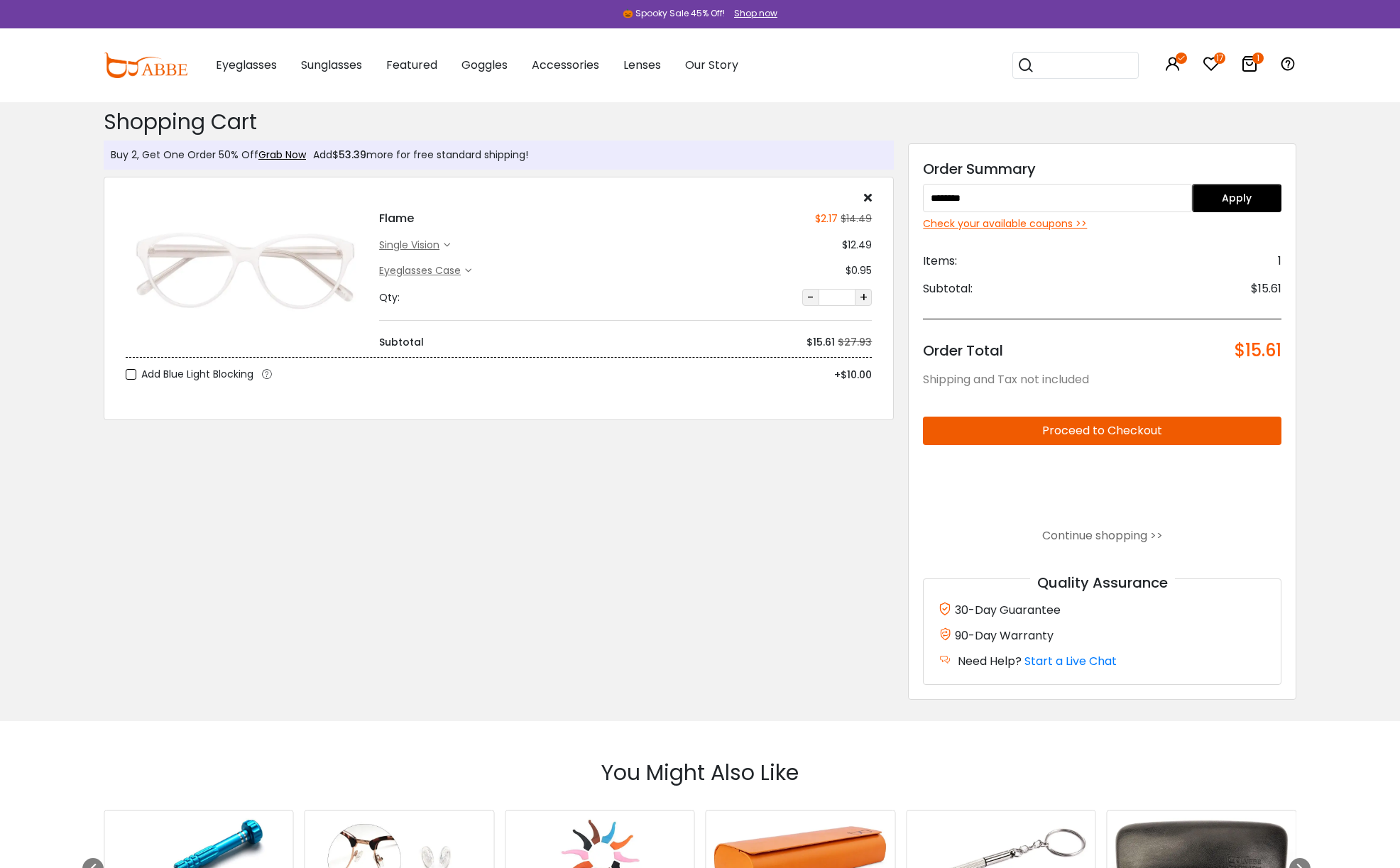
click at [866, 195] on icon at bounding box center [867, 197] width 8 height 12
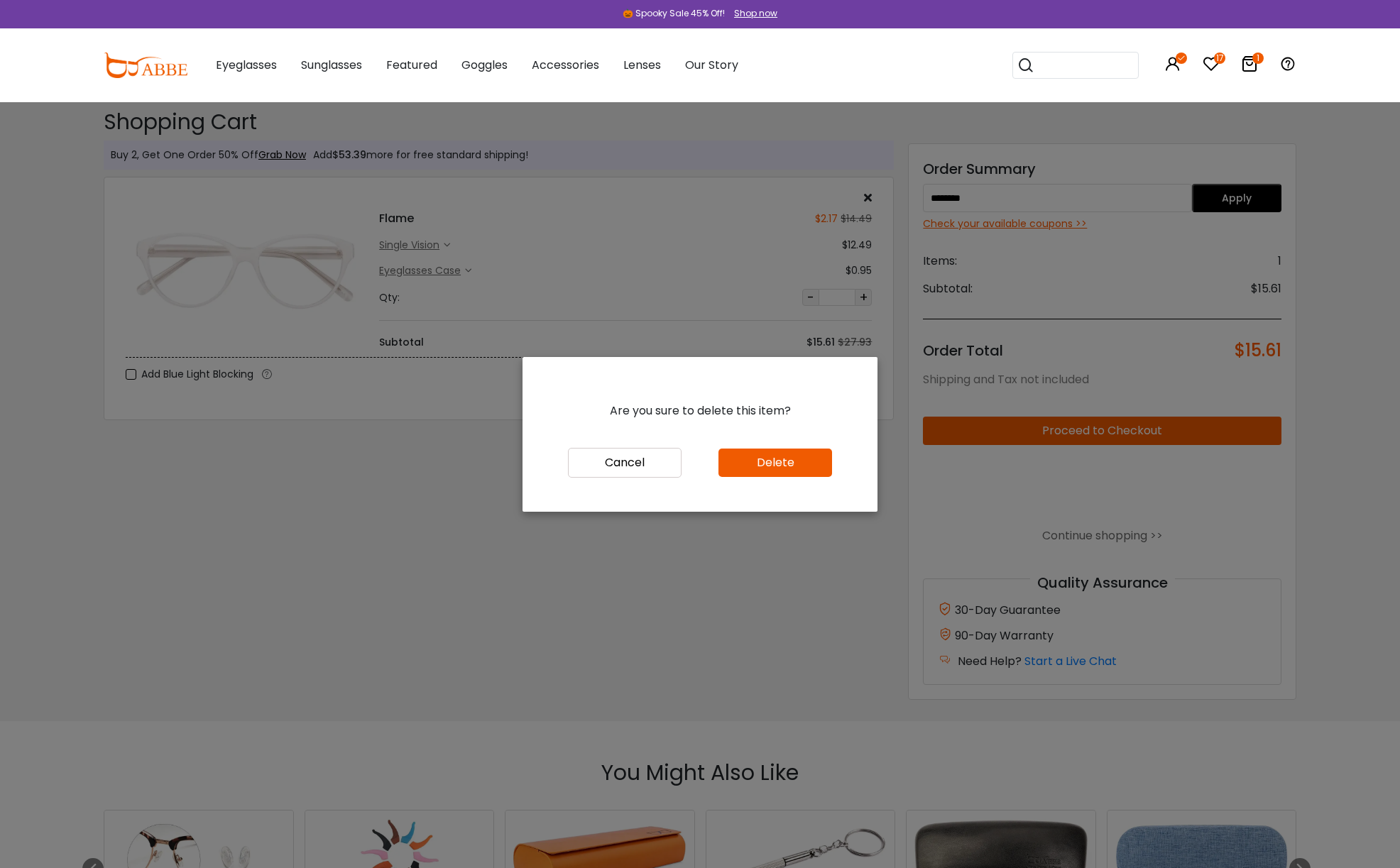
click at [769, 470] on button "Delete" at bounding box center [775, 463] width 113 height 29
